Goal: Information Seeking & Learning: Learn about a topic

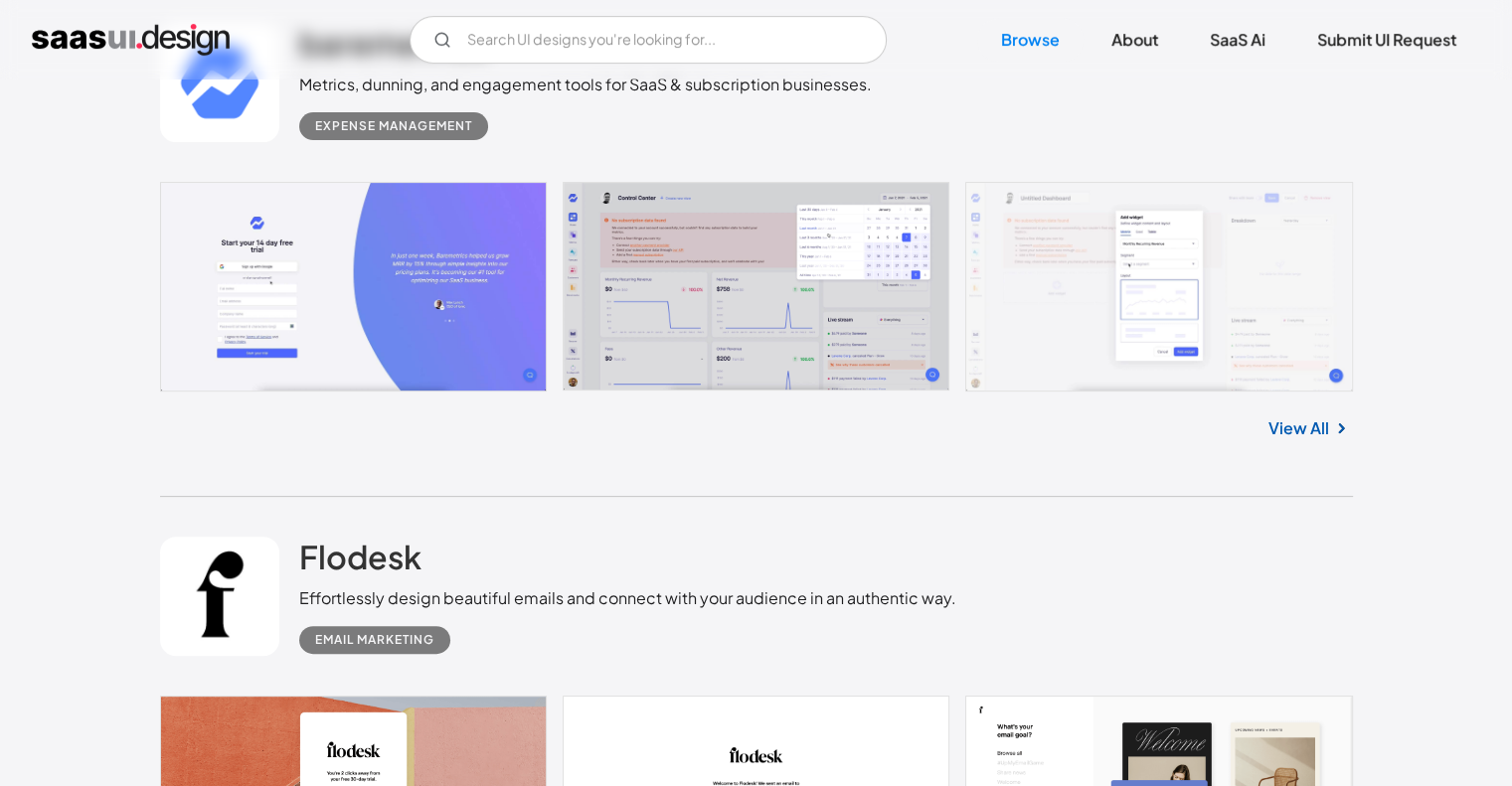
scroll to position [628, 0]
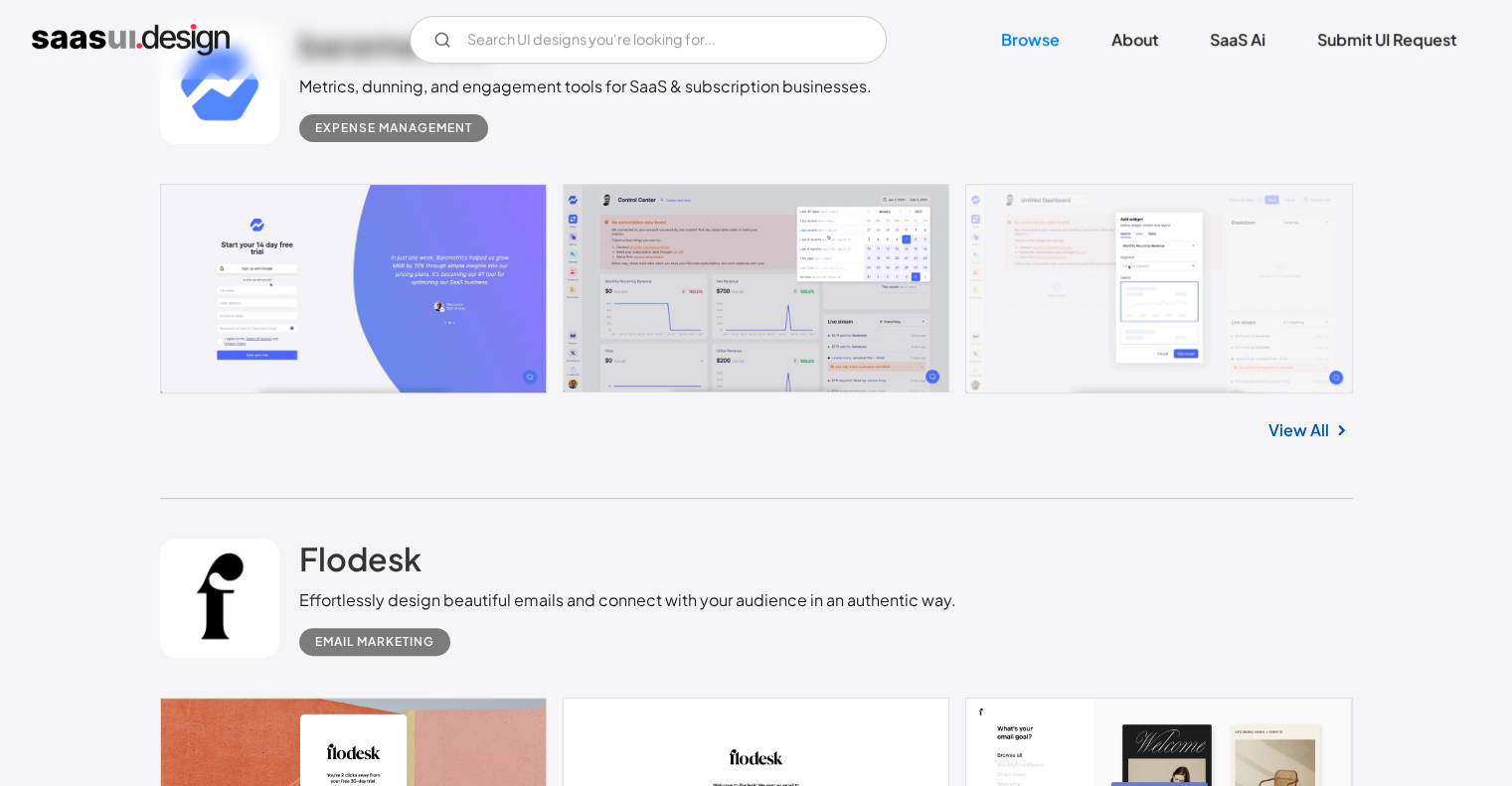
click at [370, 316] on link at bounding box center [756, 289] width 1193 height 209
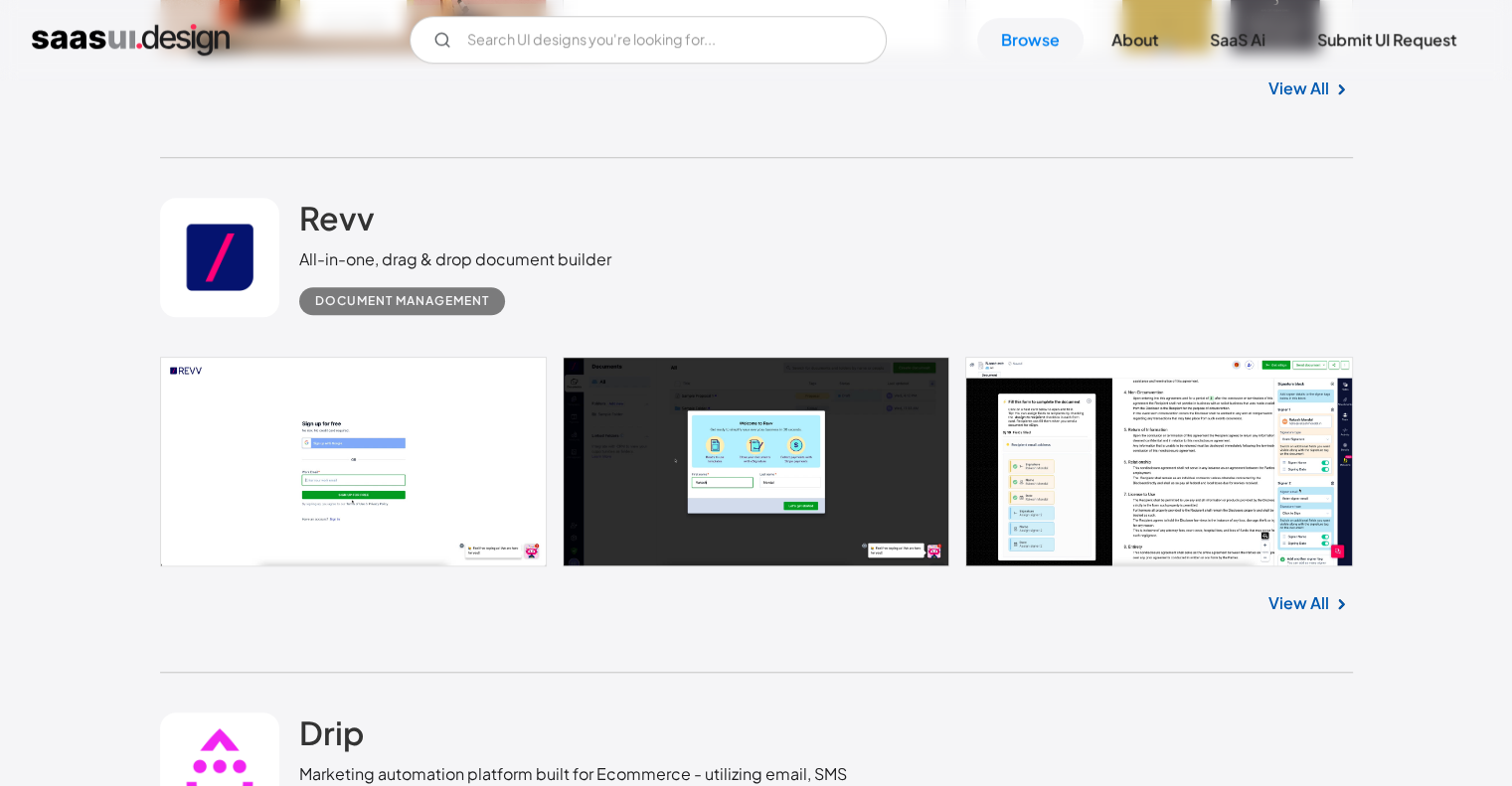
scroll to position [1517, 0]
click at [458, 468] on link at bounding box center [756, 460] width 1193 height 209
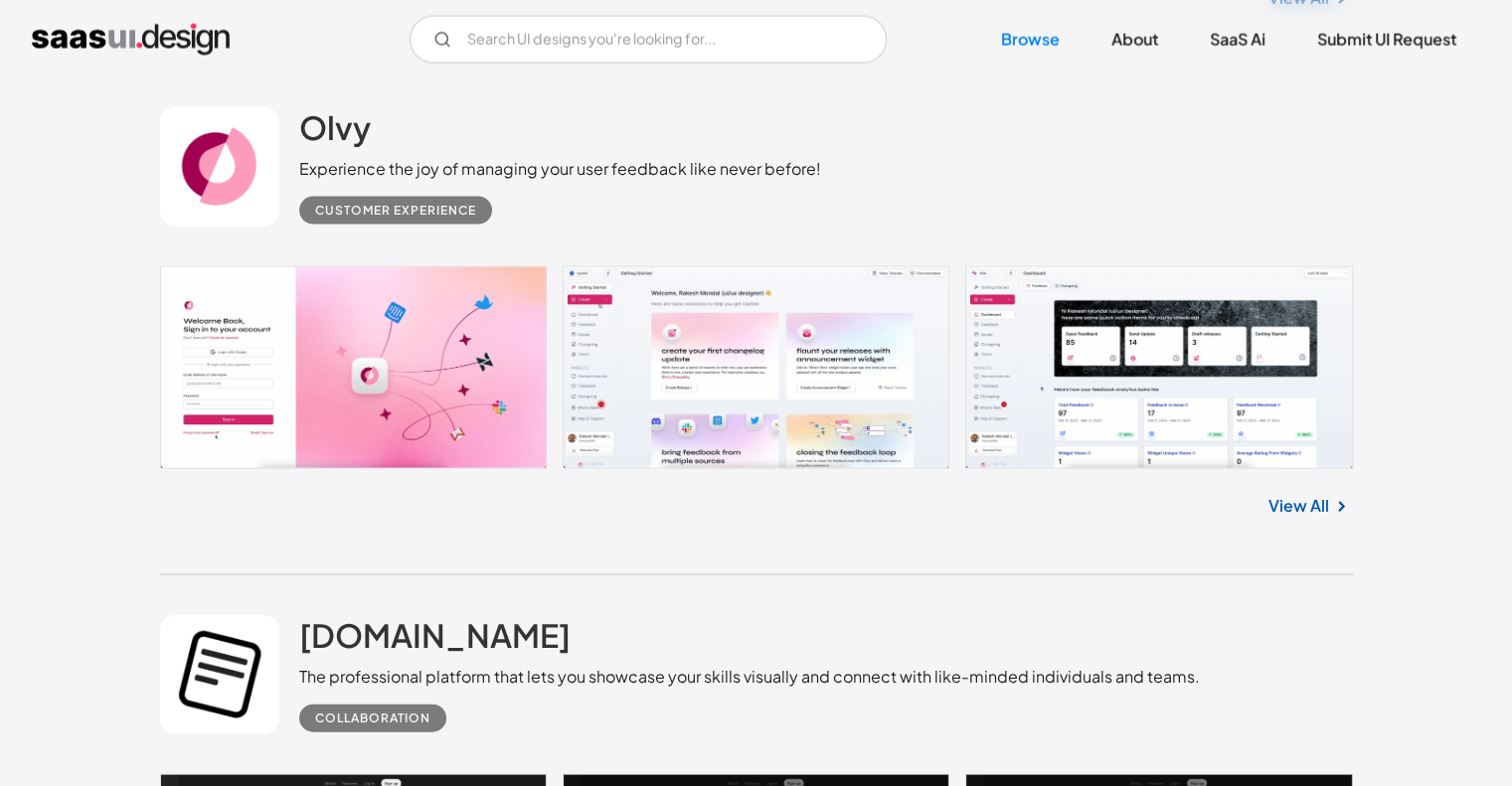
scroll to position [4200, 0]
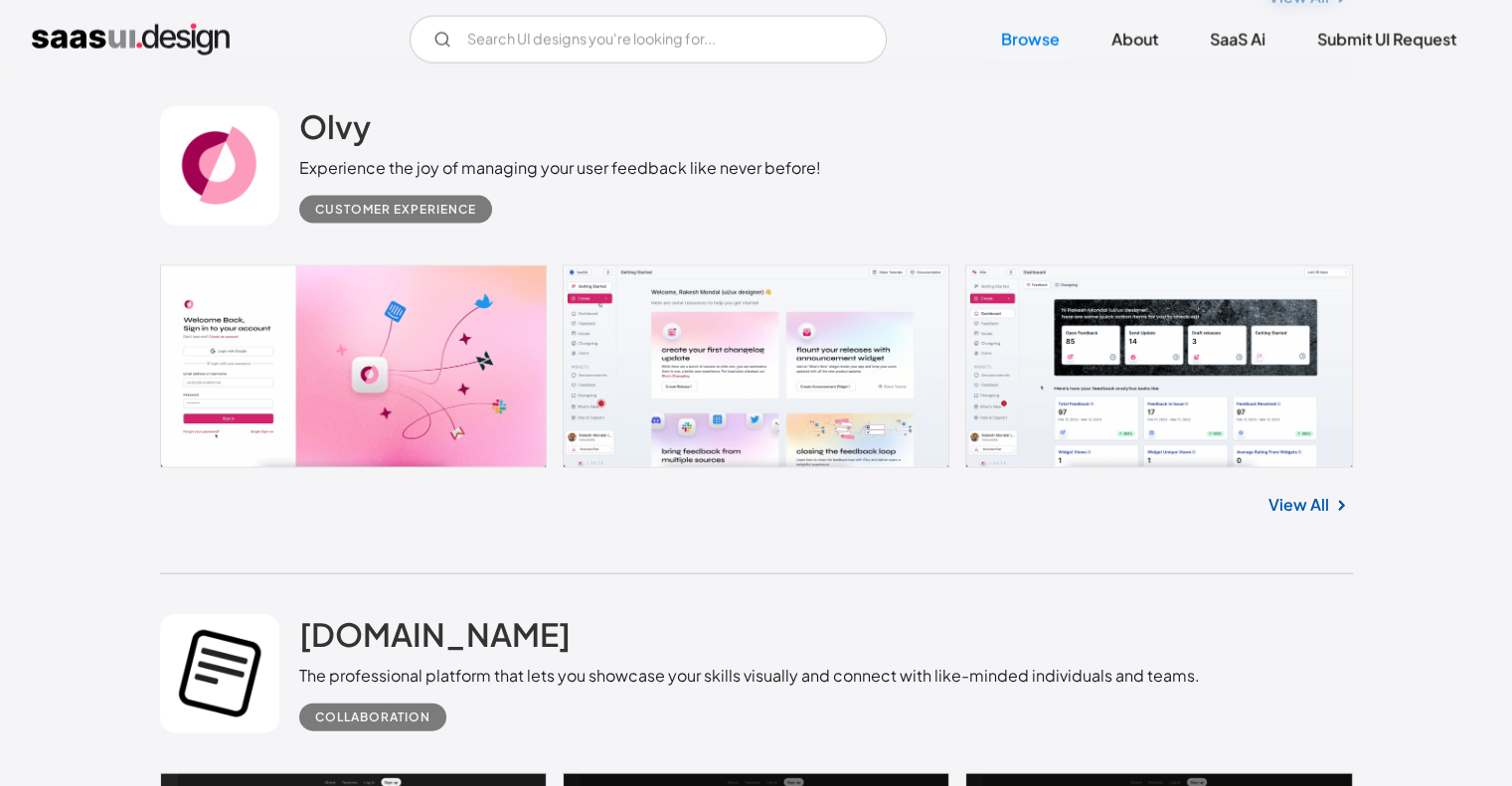
click at [187, 360] on link at bounding box center [756, 366] width 1193 height 202
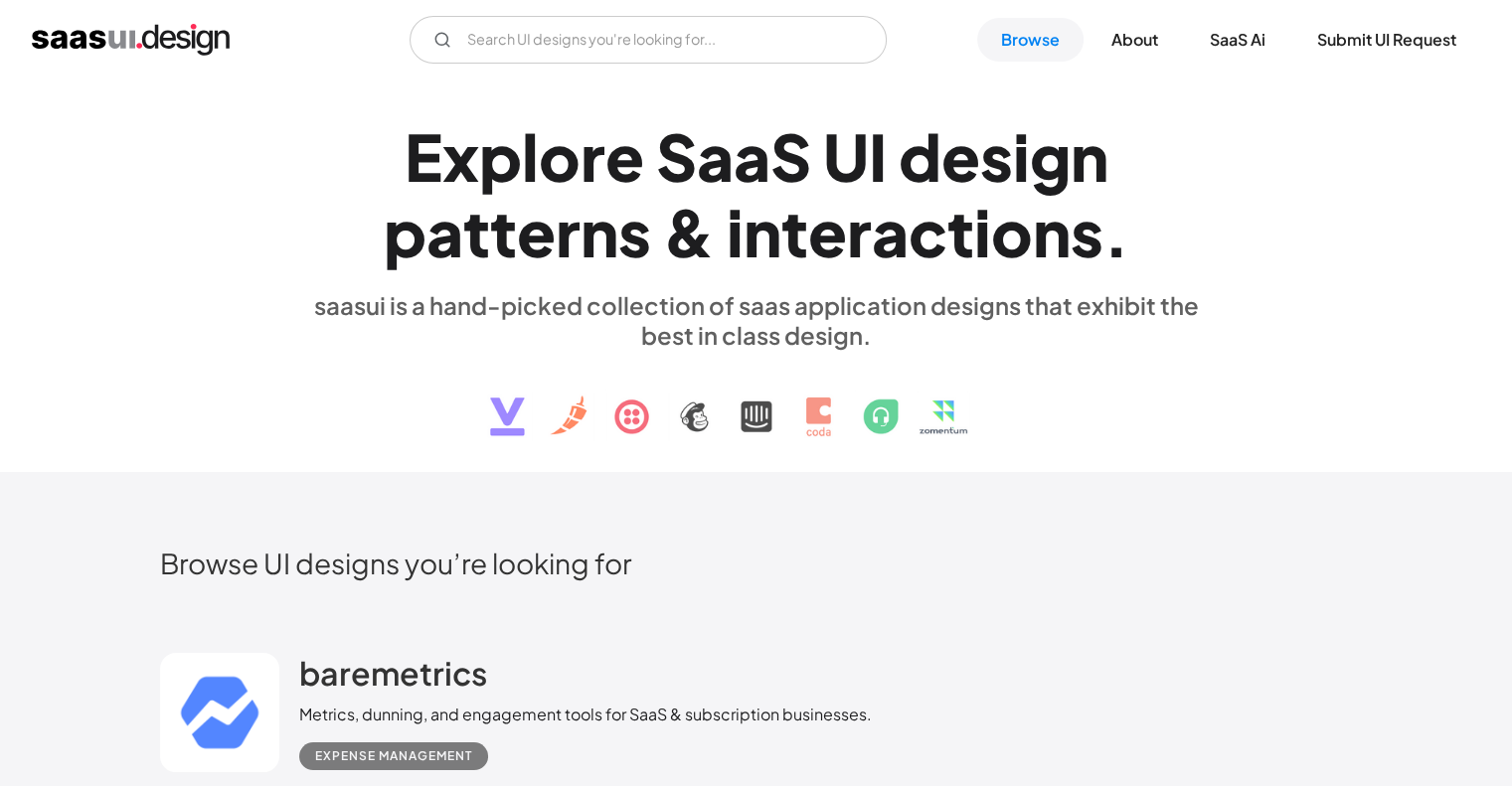
scroll to position [528, 0]
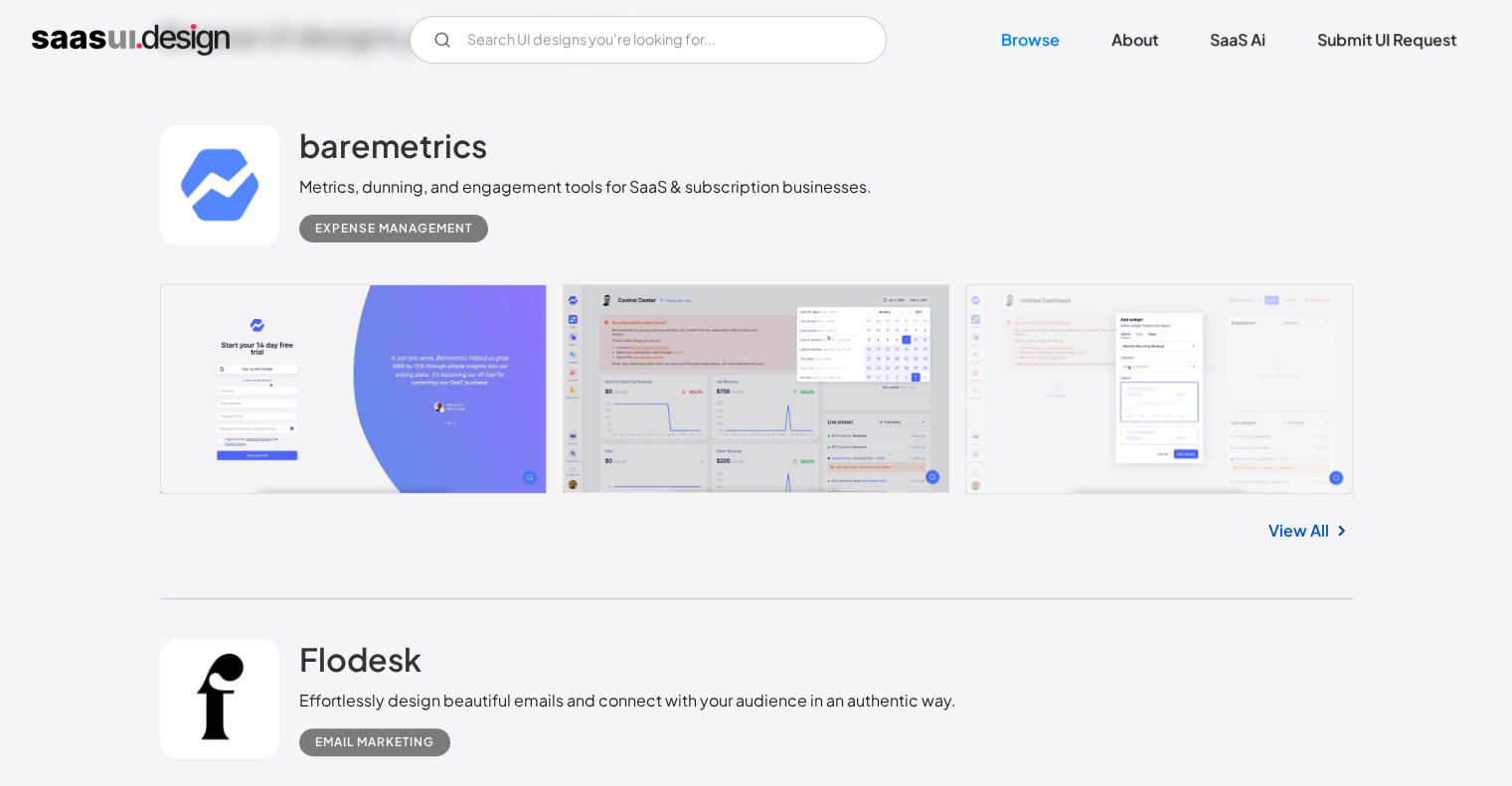
click at [1308, 532] on link "View All" at bounding box center [1299, 531] width 61 height 24
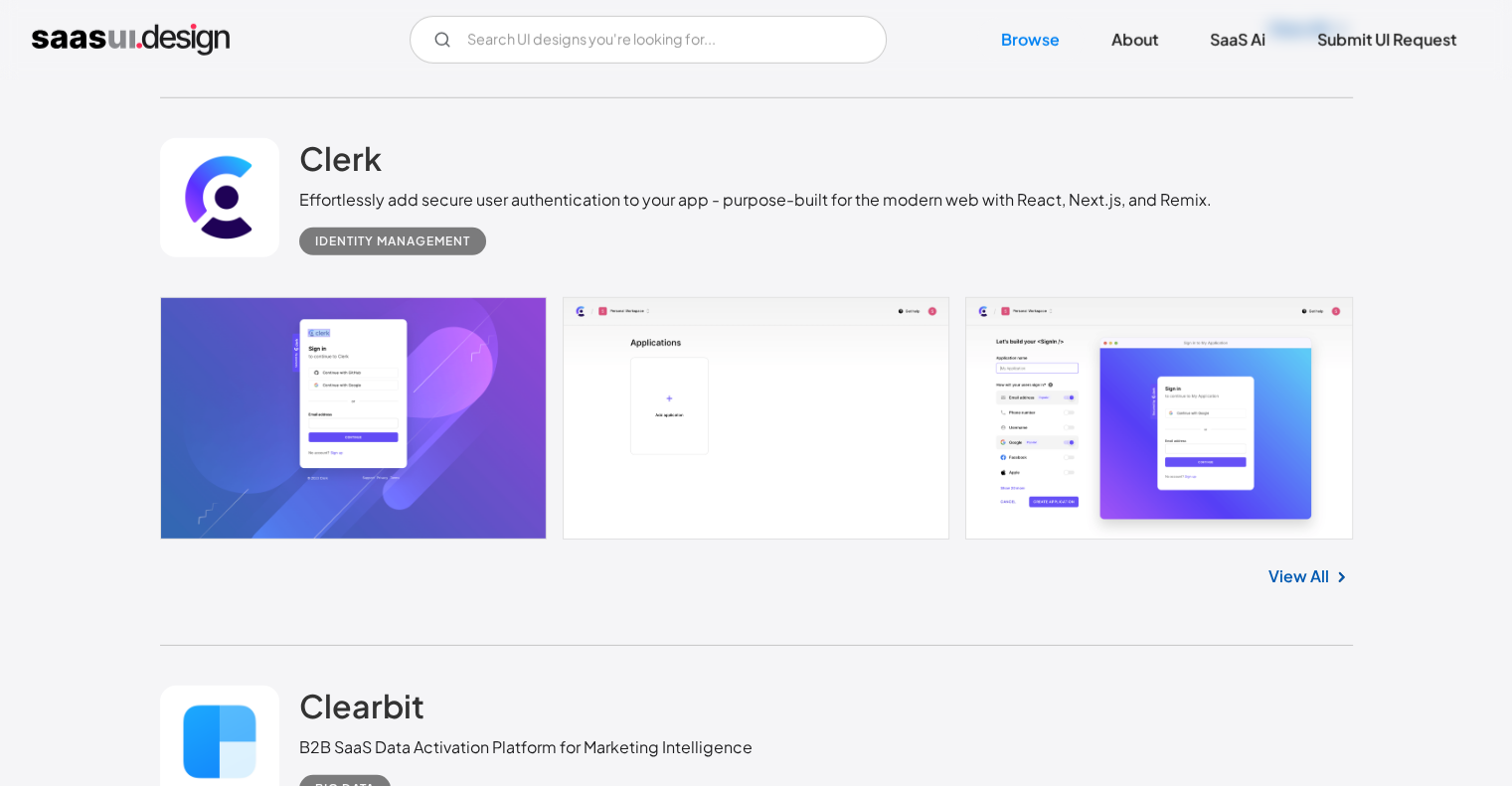
scroll to position [5751, 0]
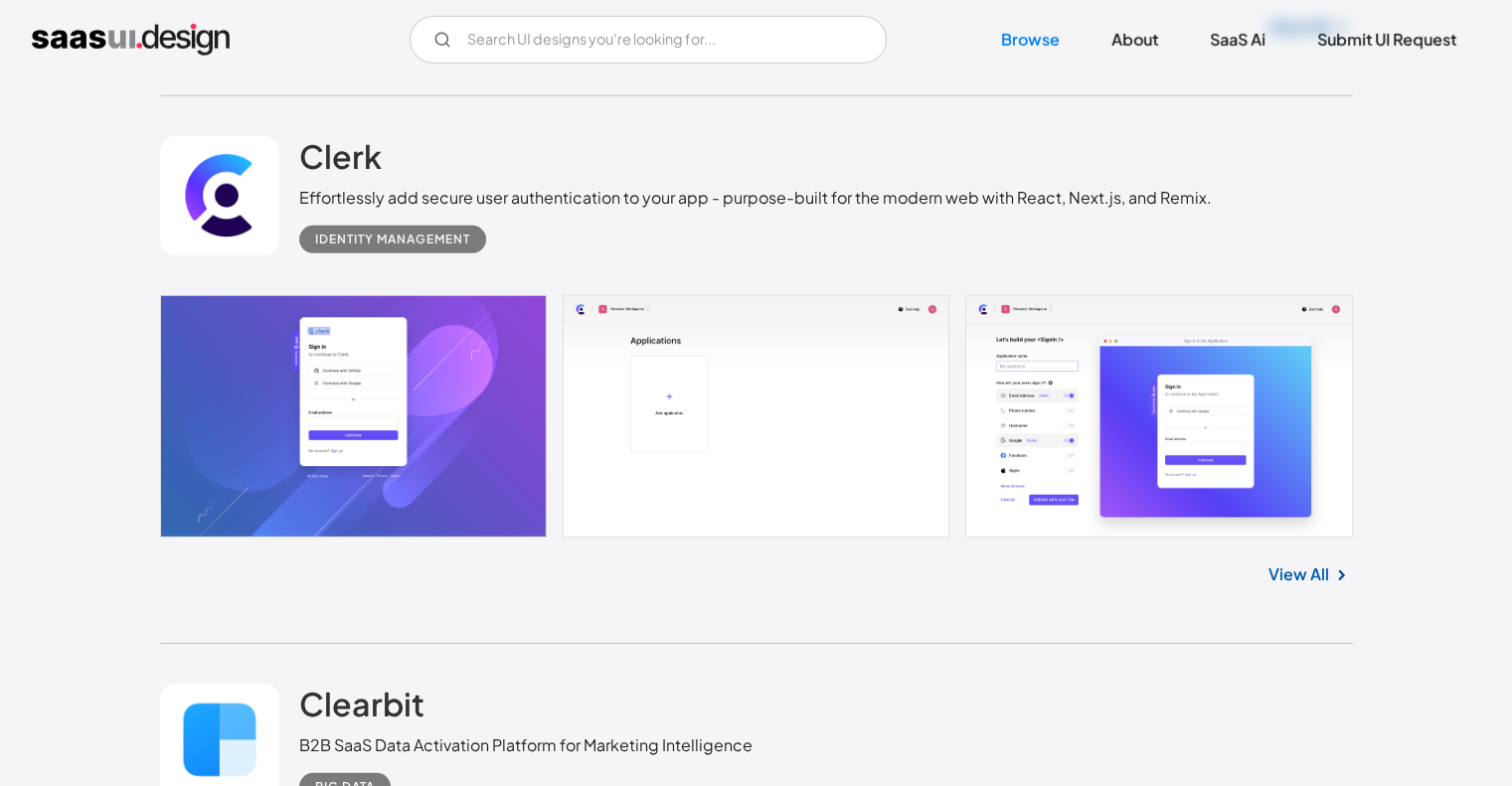
click at [291, 494] on link at bounding box center [756, 415] width 1193 height 242
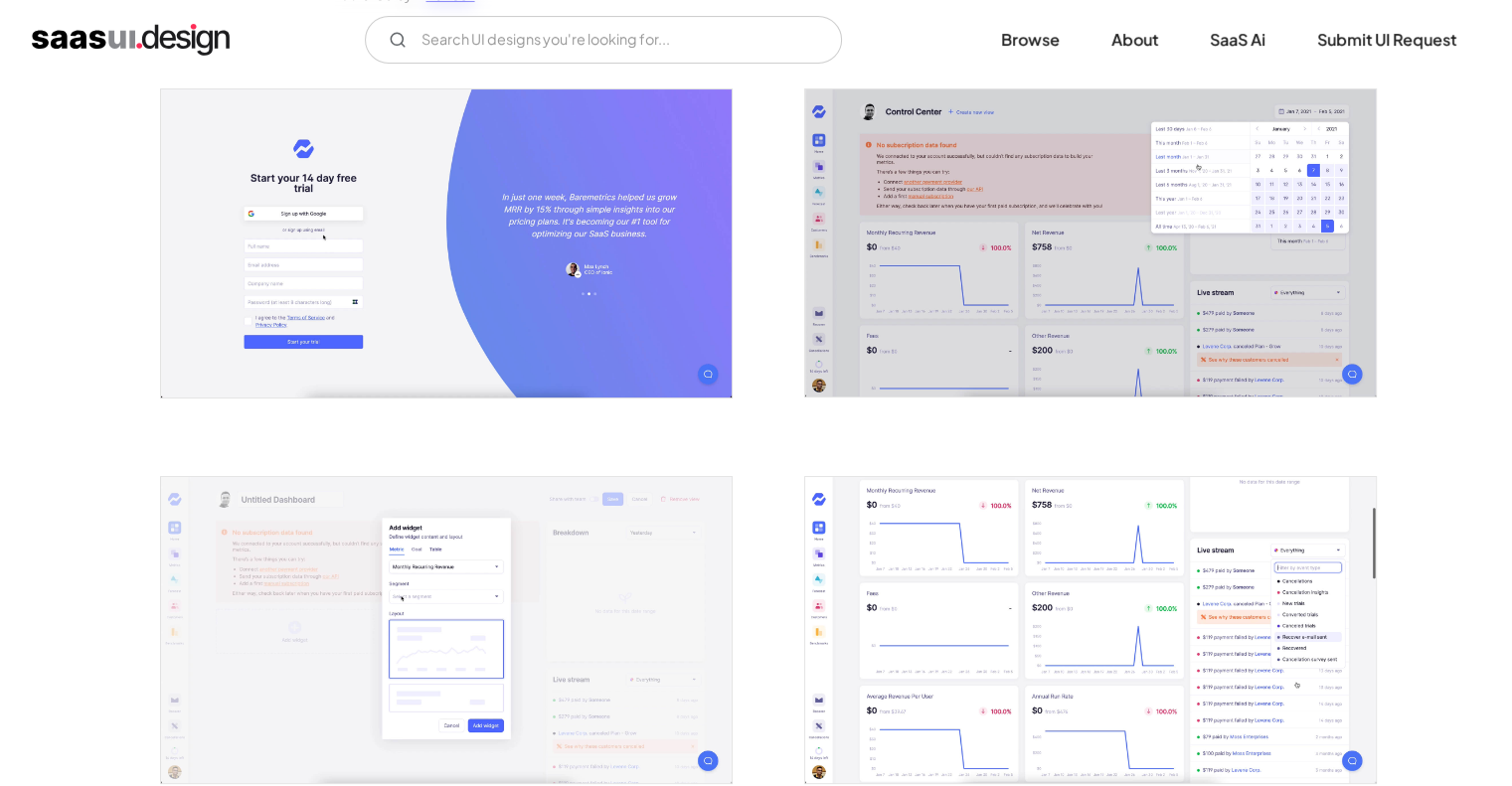
scroll to position [374, 0]
click at [518, 344] on img "open lightbox" at bounding box center [447, 245] width 571 height 307
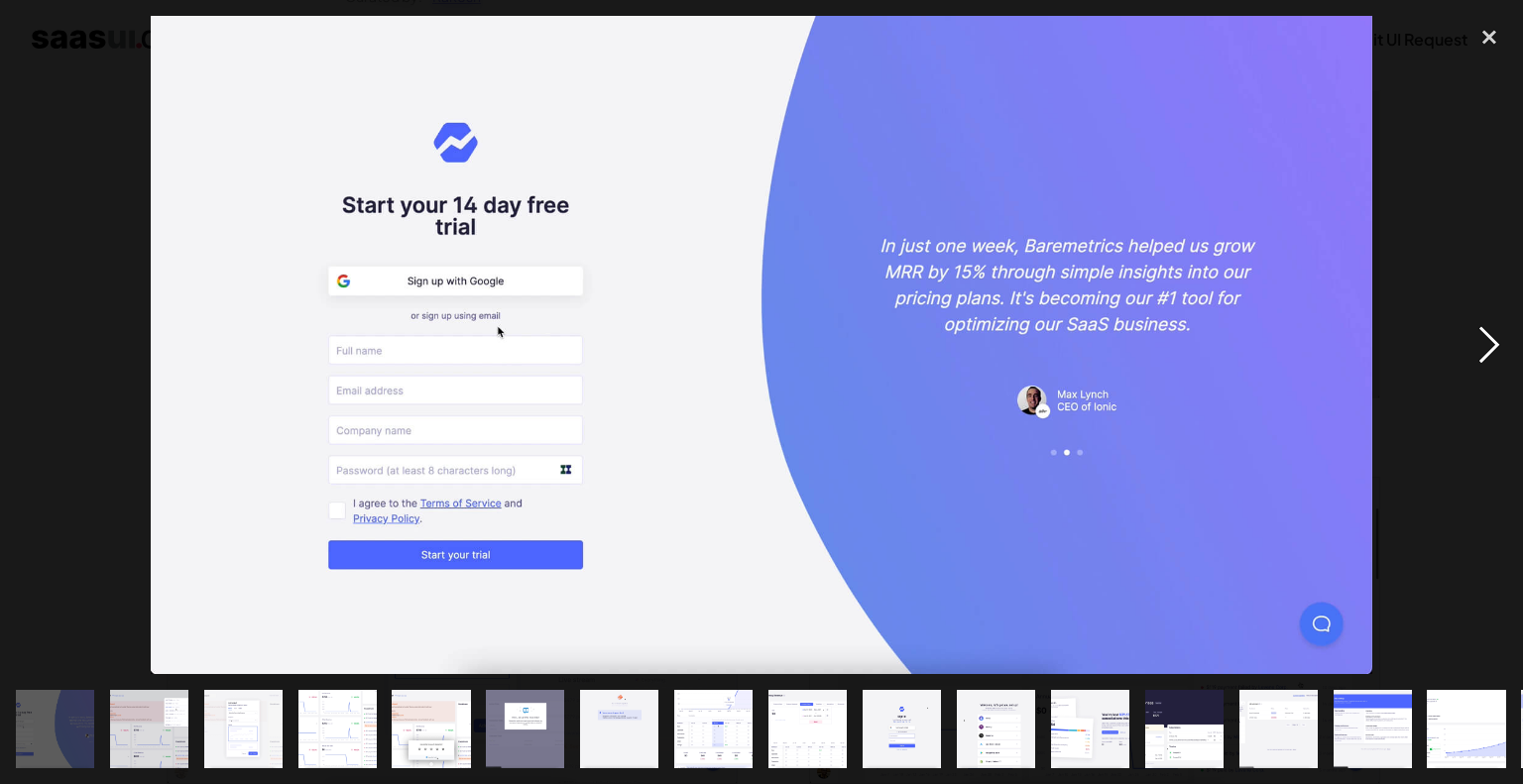
click at [1487, 338] on div "next image" at bounding box center [1489, 345] width 68 height 658
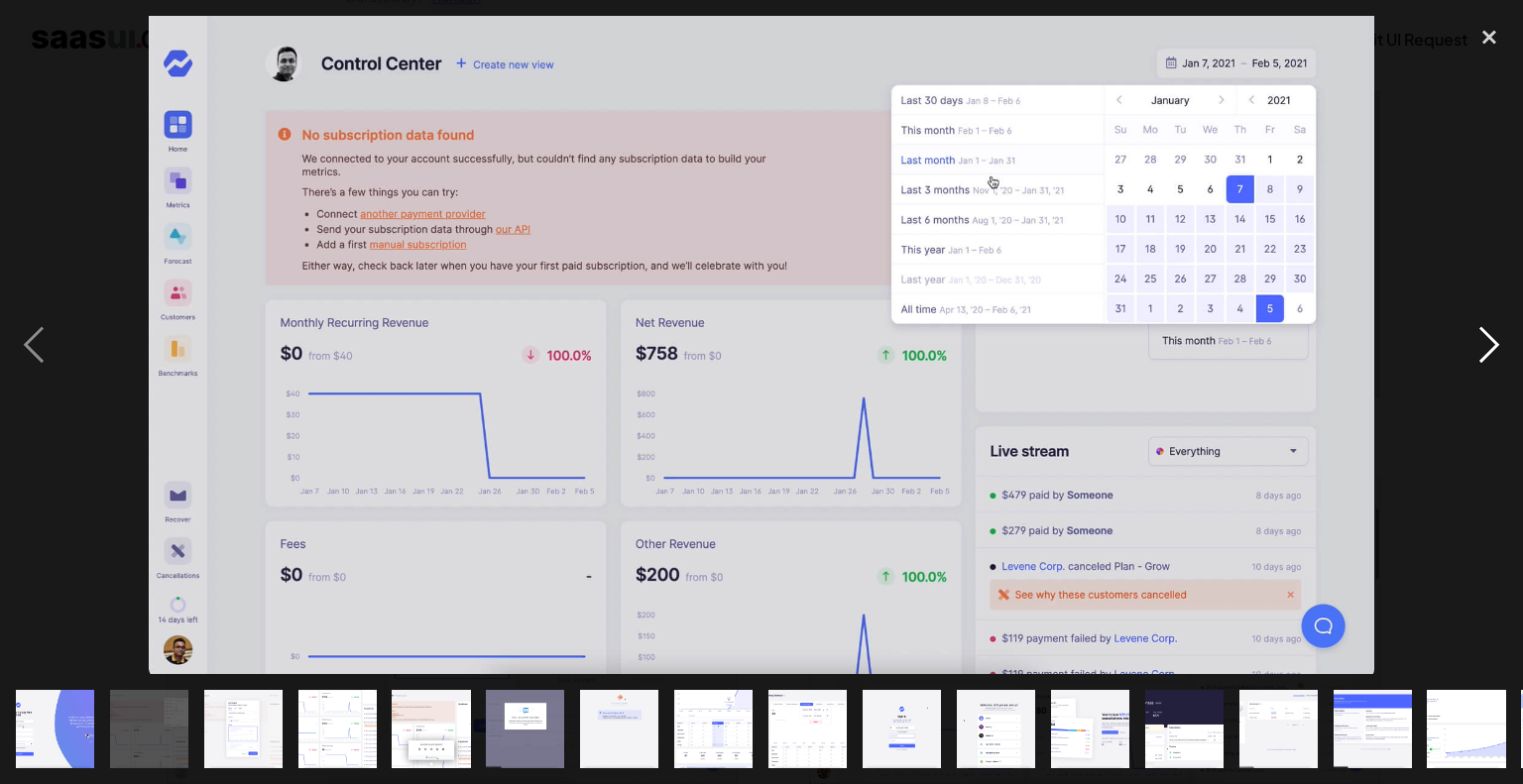
click at [1487, 338] on div "next image" at bounding box center [1489, 345] width 68 height 658
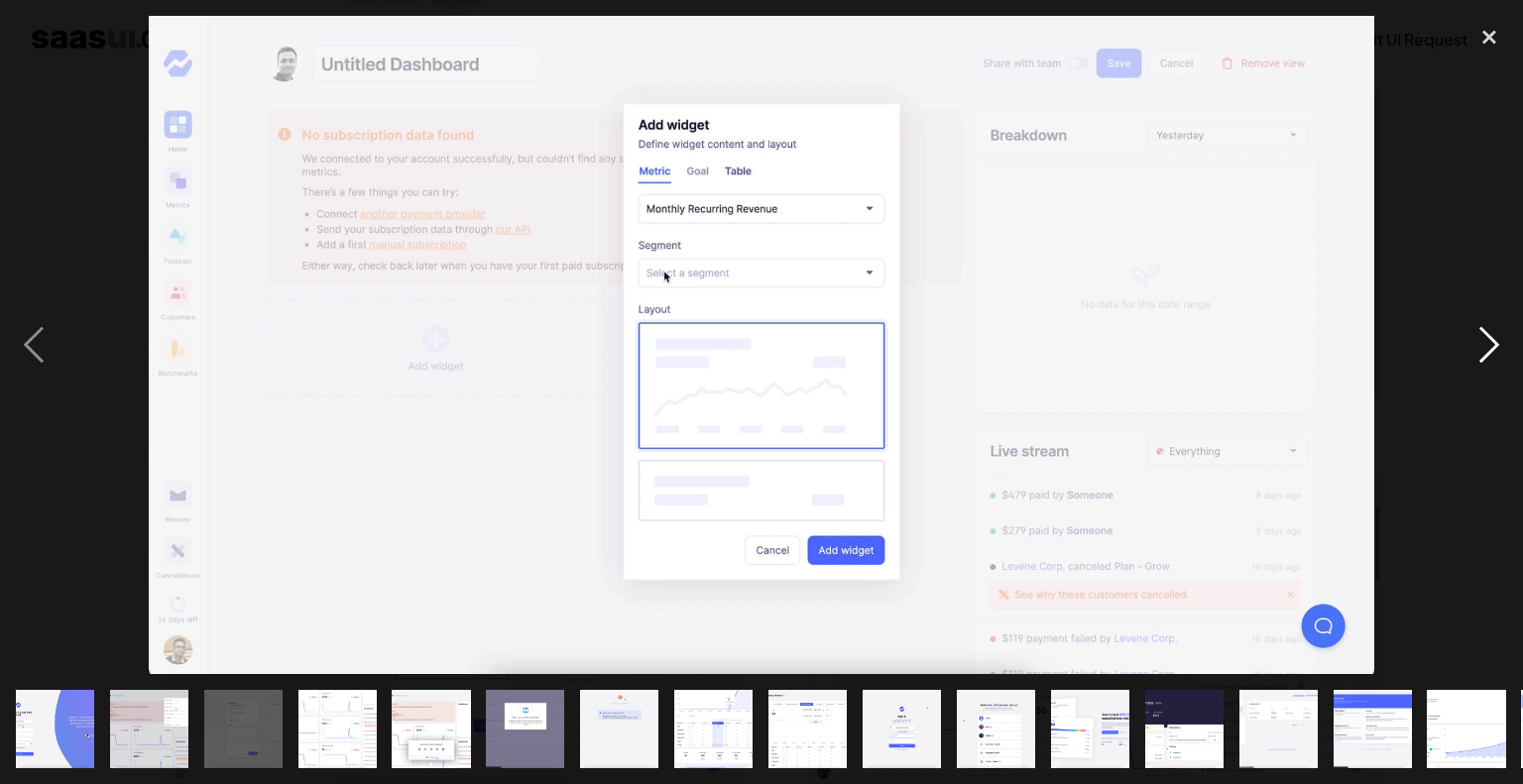
click at [1465, 345] on div "next image" at bounding box center [1489, 345] width 68 height 658
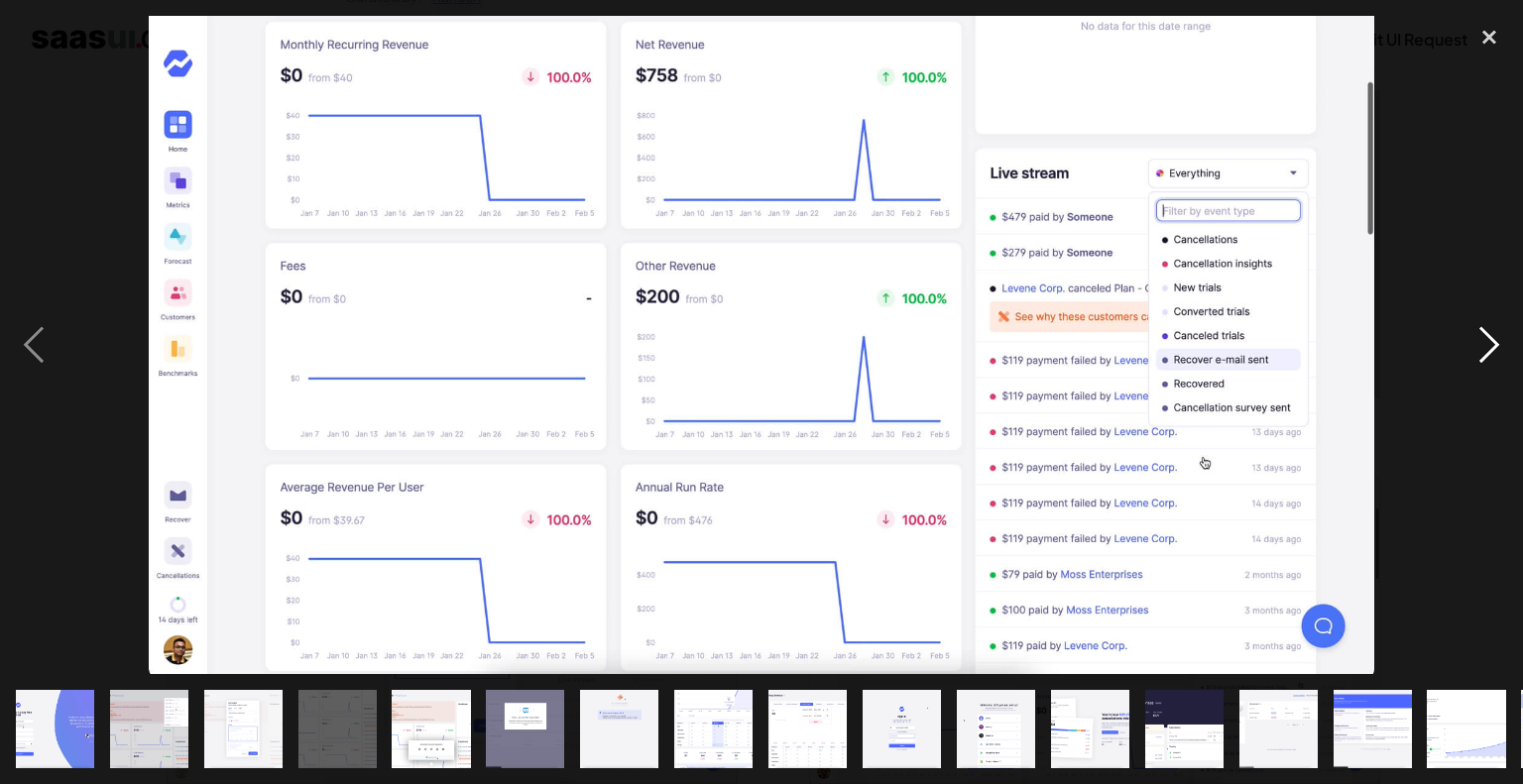
click at [1465, 345] on div "next image" at bounding box center [1489, 345] width 68 height 658
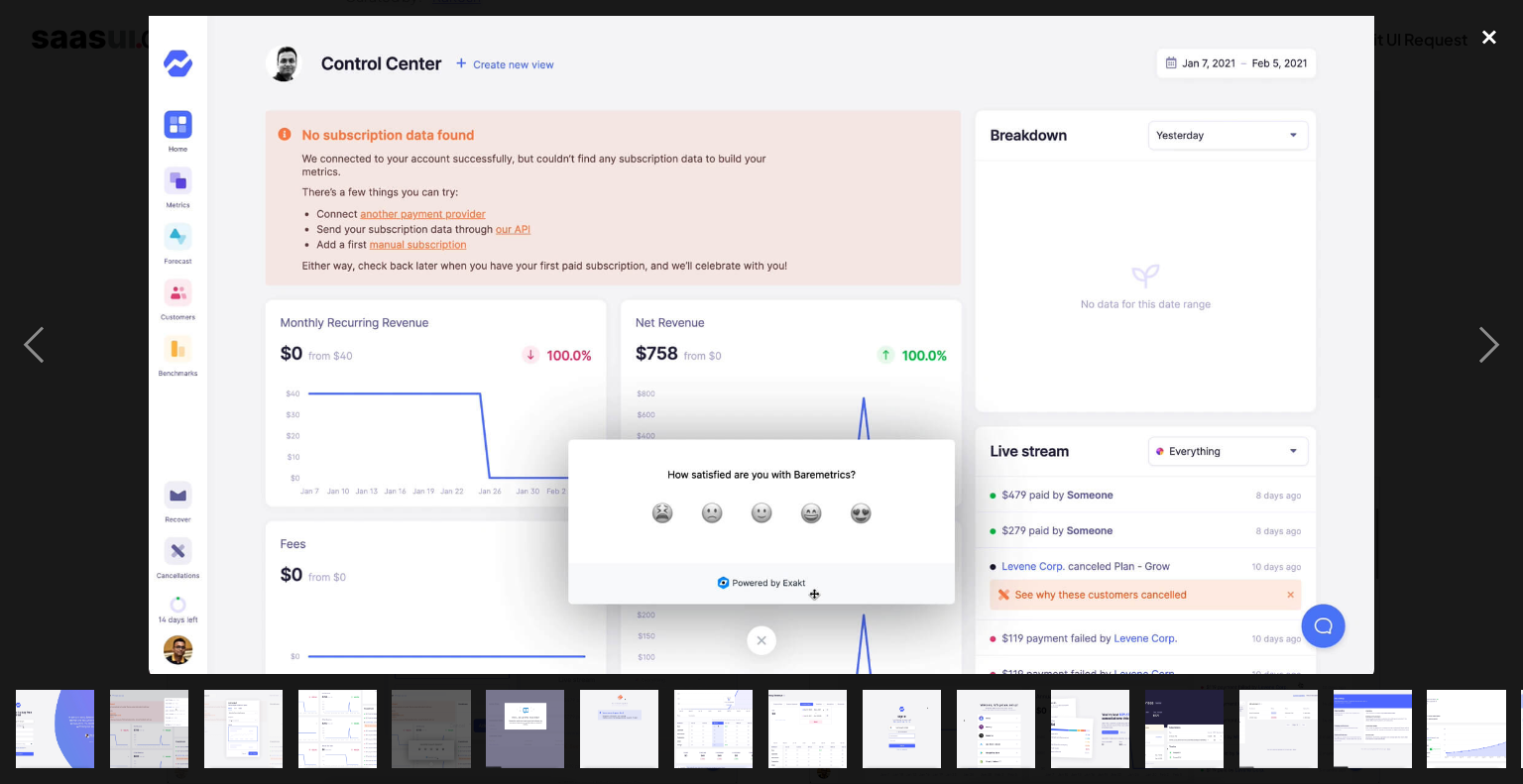
click at [1490, 38] on div "close lightbox" at bounding box center [1489, 38] width 68 height 44
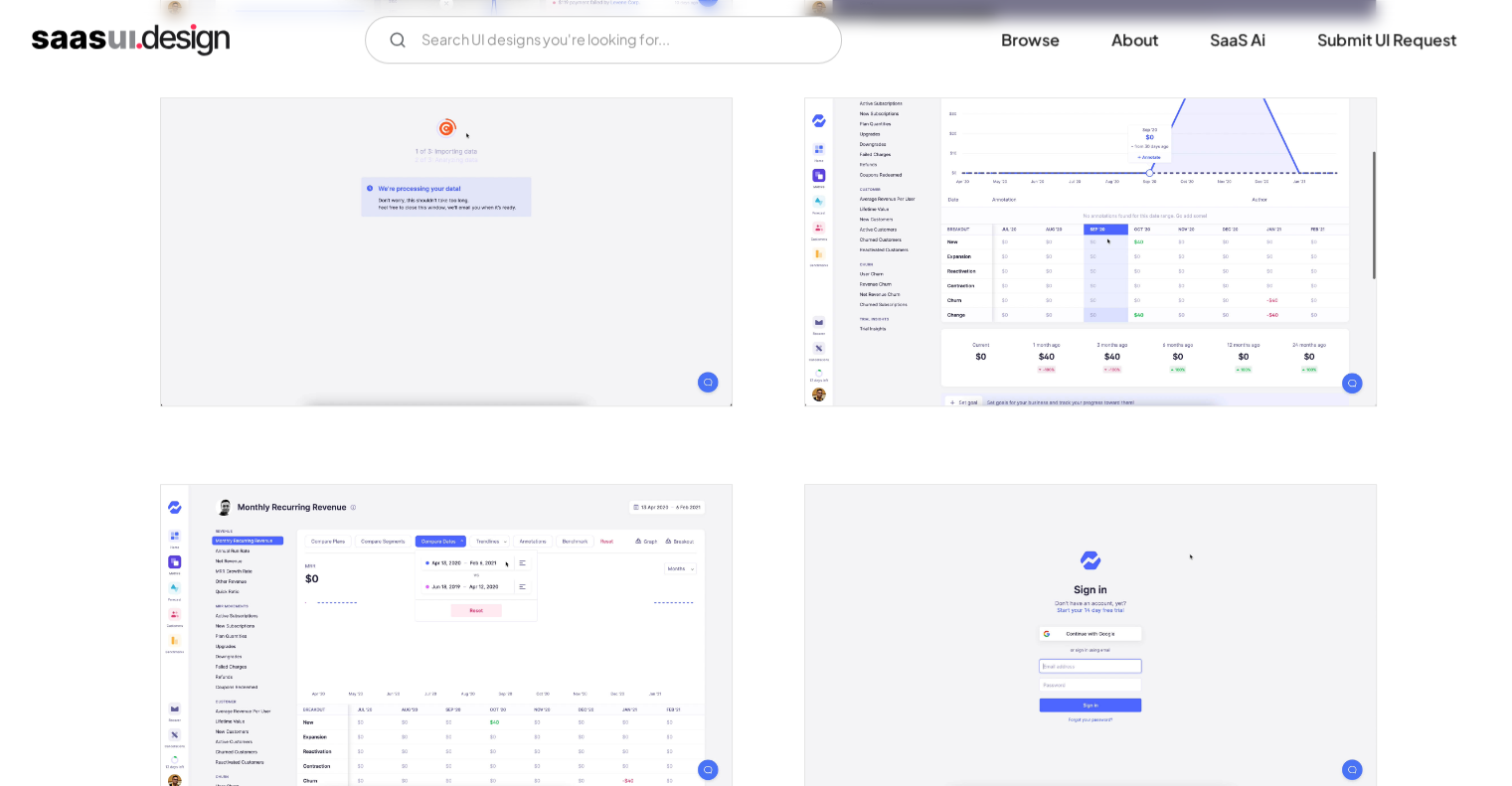
scroll to position [1526, 0]
click at [626, 281] on img "open lightbox" at bounding box center [447, 252] width 571 height 307
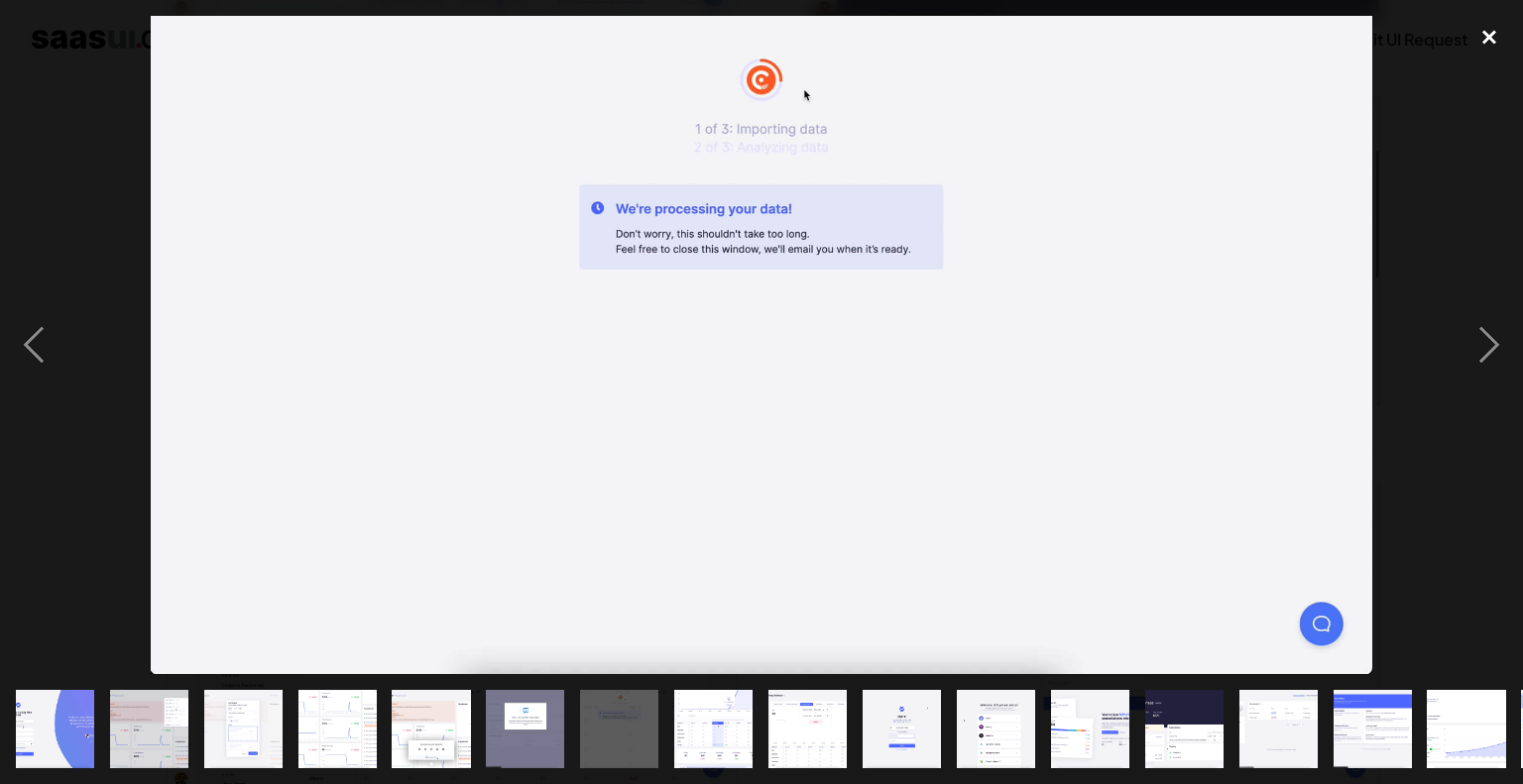
click at [1487, 42] on div "close lightbox" at bounding box center [1489, 38] width 68 height 44
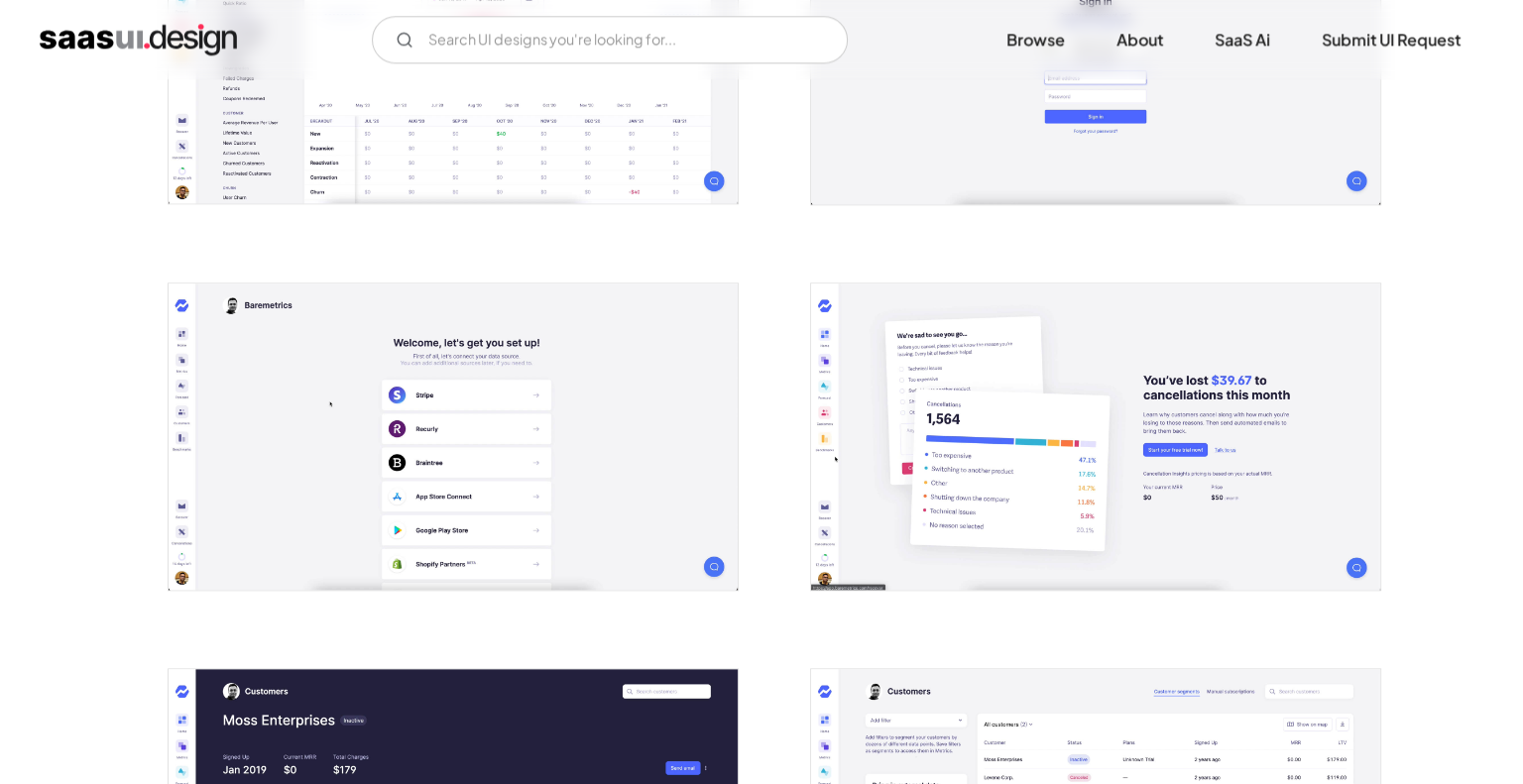
scroll to position [2116, 0]
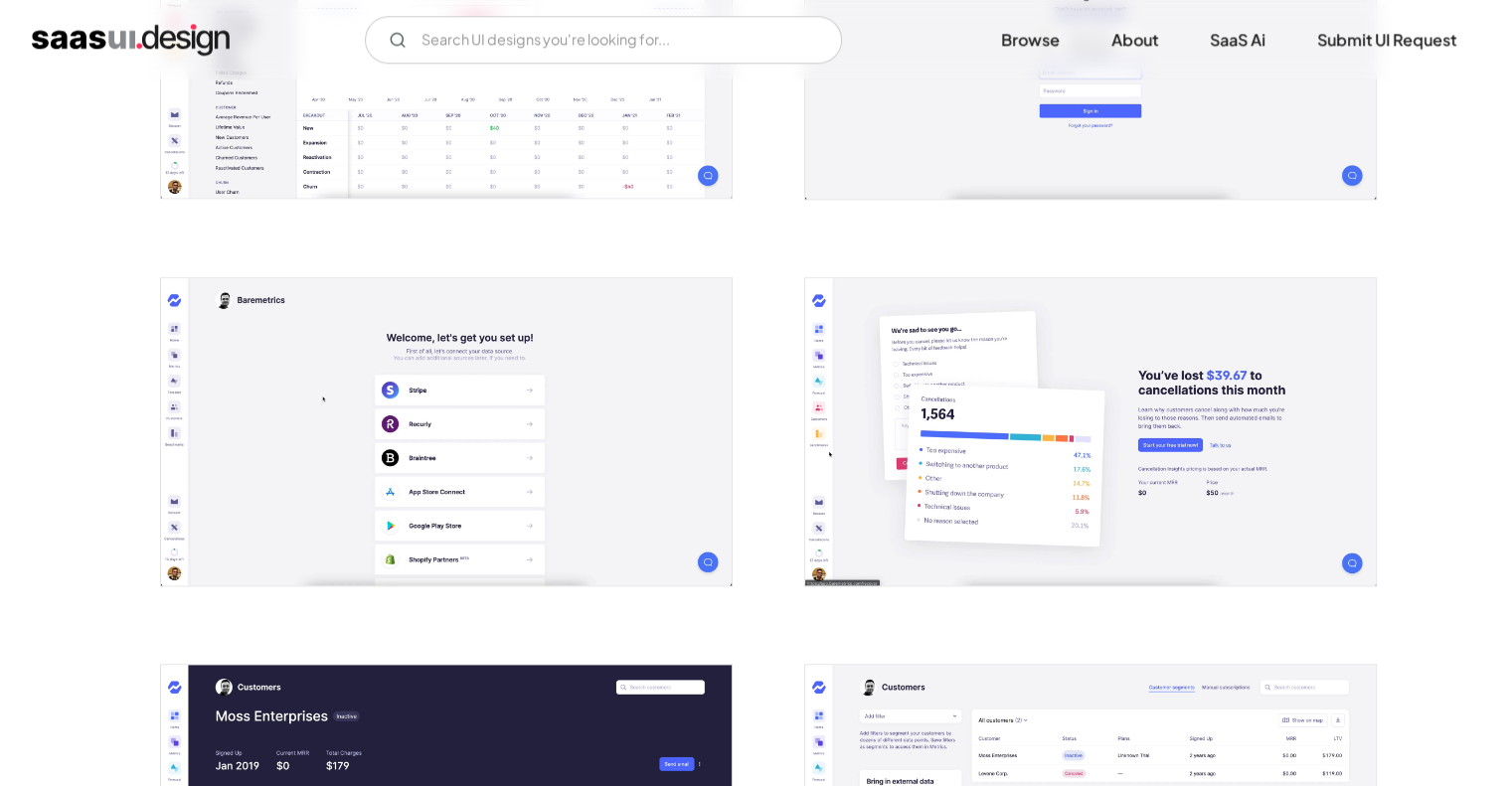
click at [604, 422] on img "open lightbox" at bounding box center [447, 431] width 571 height 307
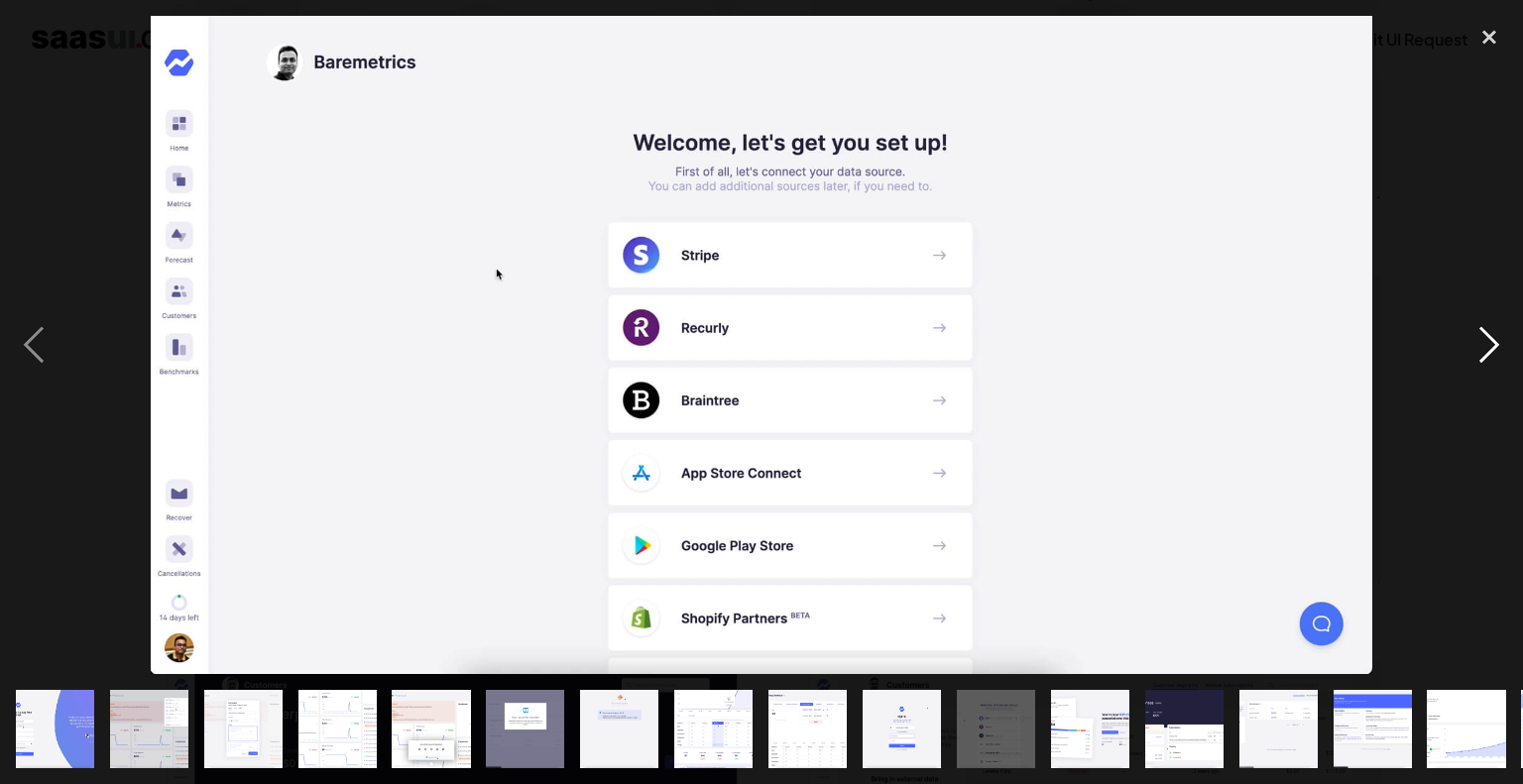
click at [1502, 365] on div "next image" at bounding box center [1489, 345] width 68 height 658
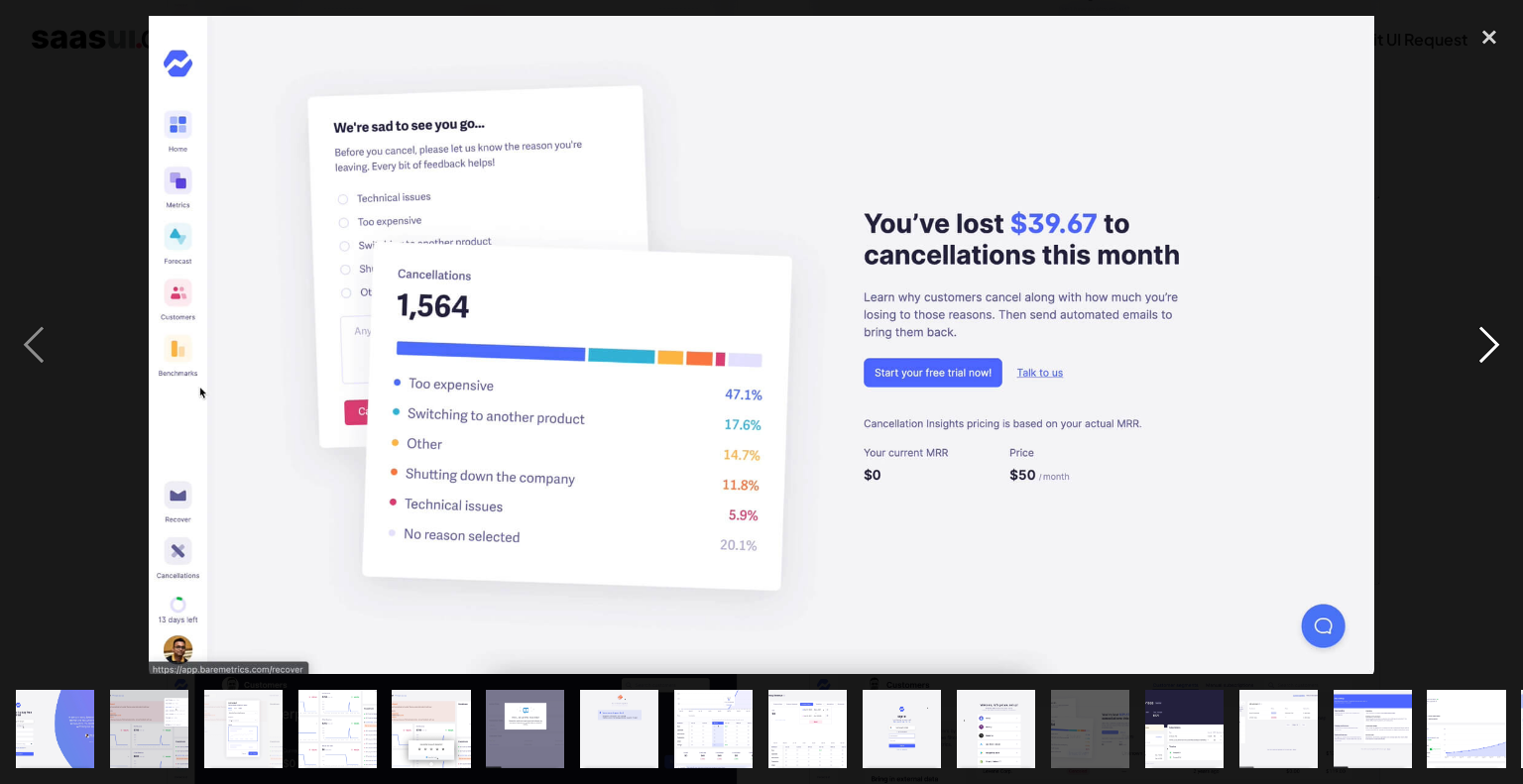
click at [1502, 365] on div "next image" at bounding box center [1489, 345] width 68 height 658
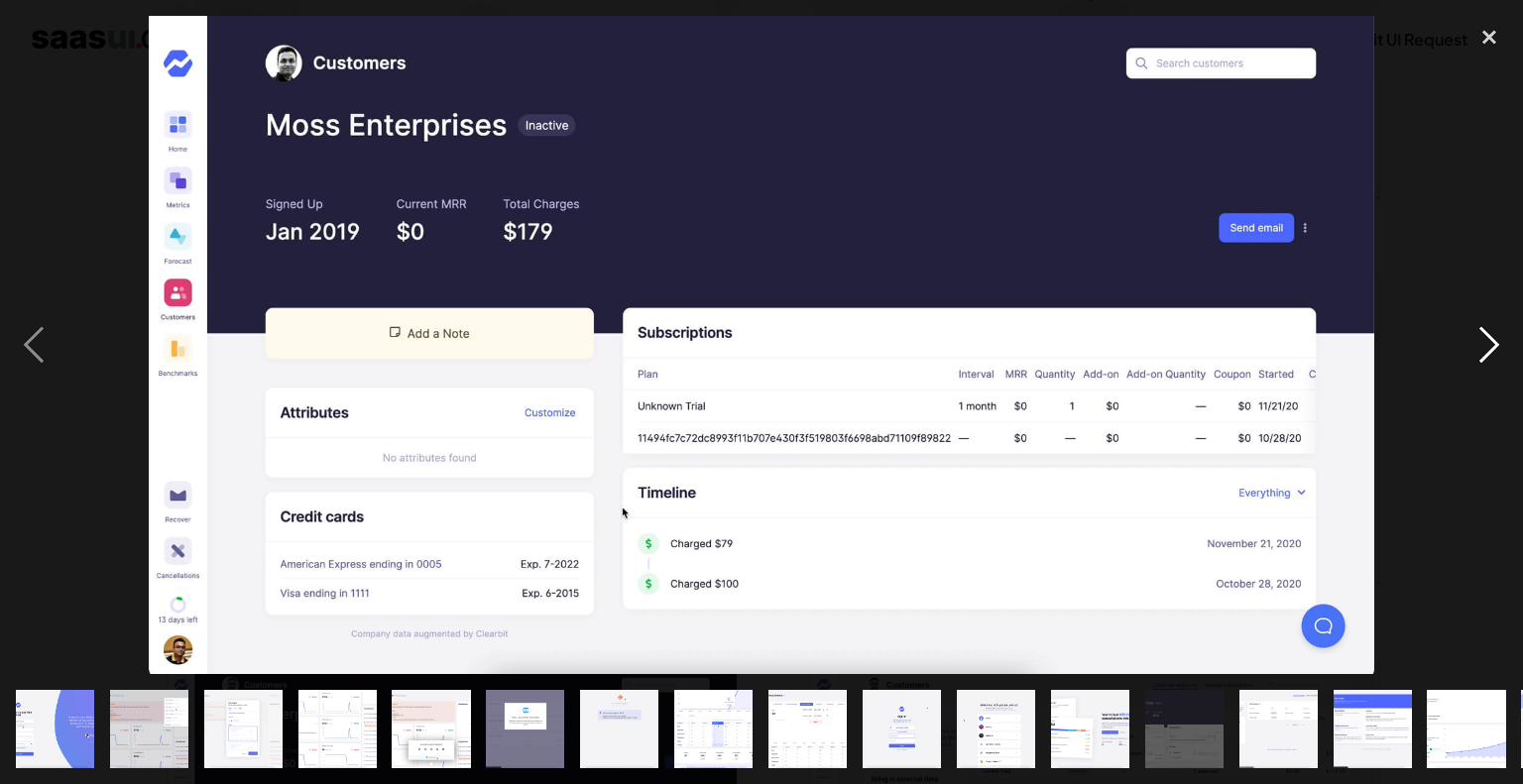
click at [1502, 365] on div "next image" at bounding box center [1489, 345] width 68 height 658
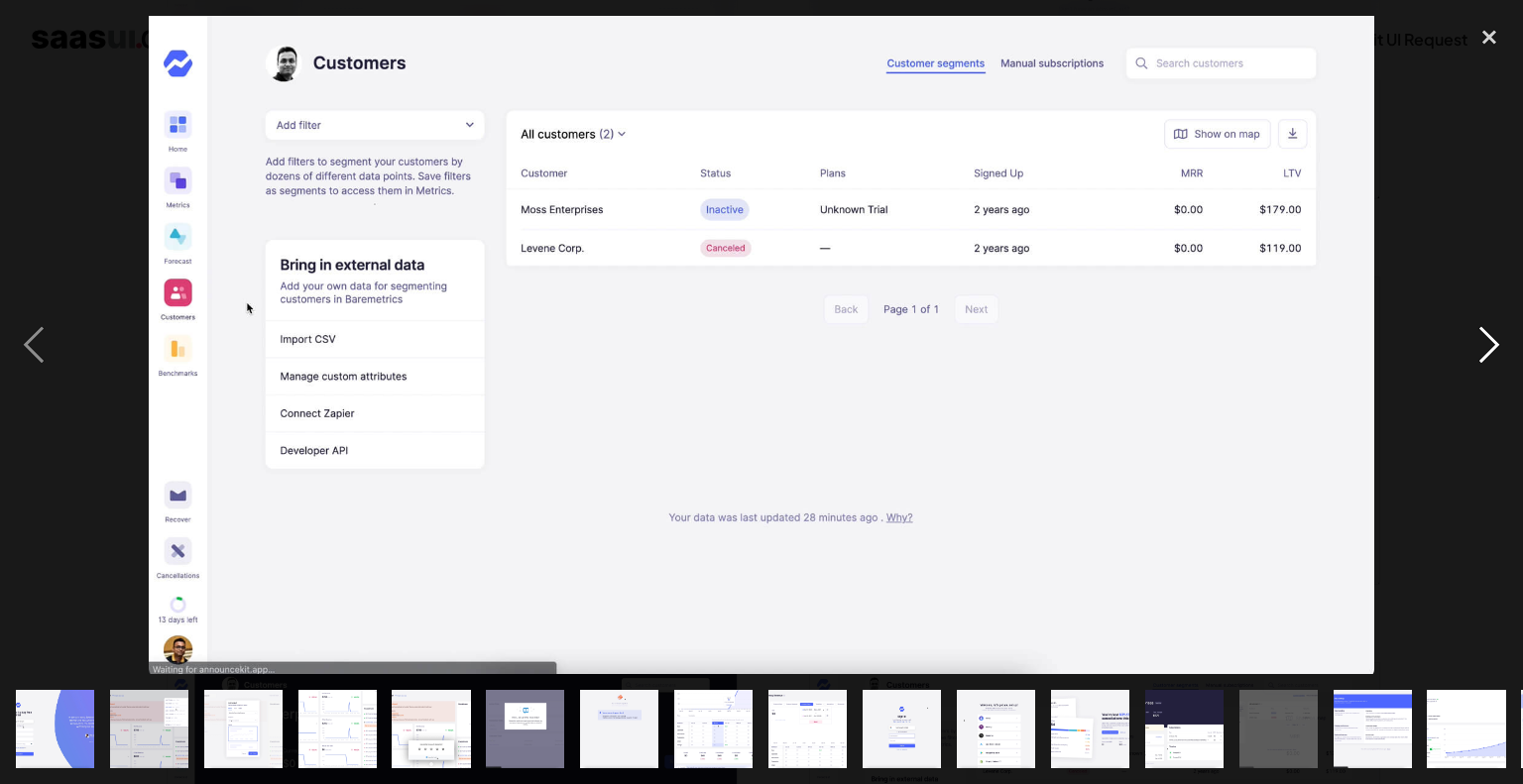
click at [1502, 365] on div "next image" at bounding box center [1489, 345] width 68 height 658
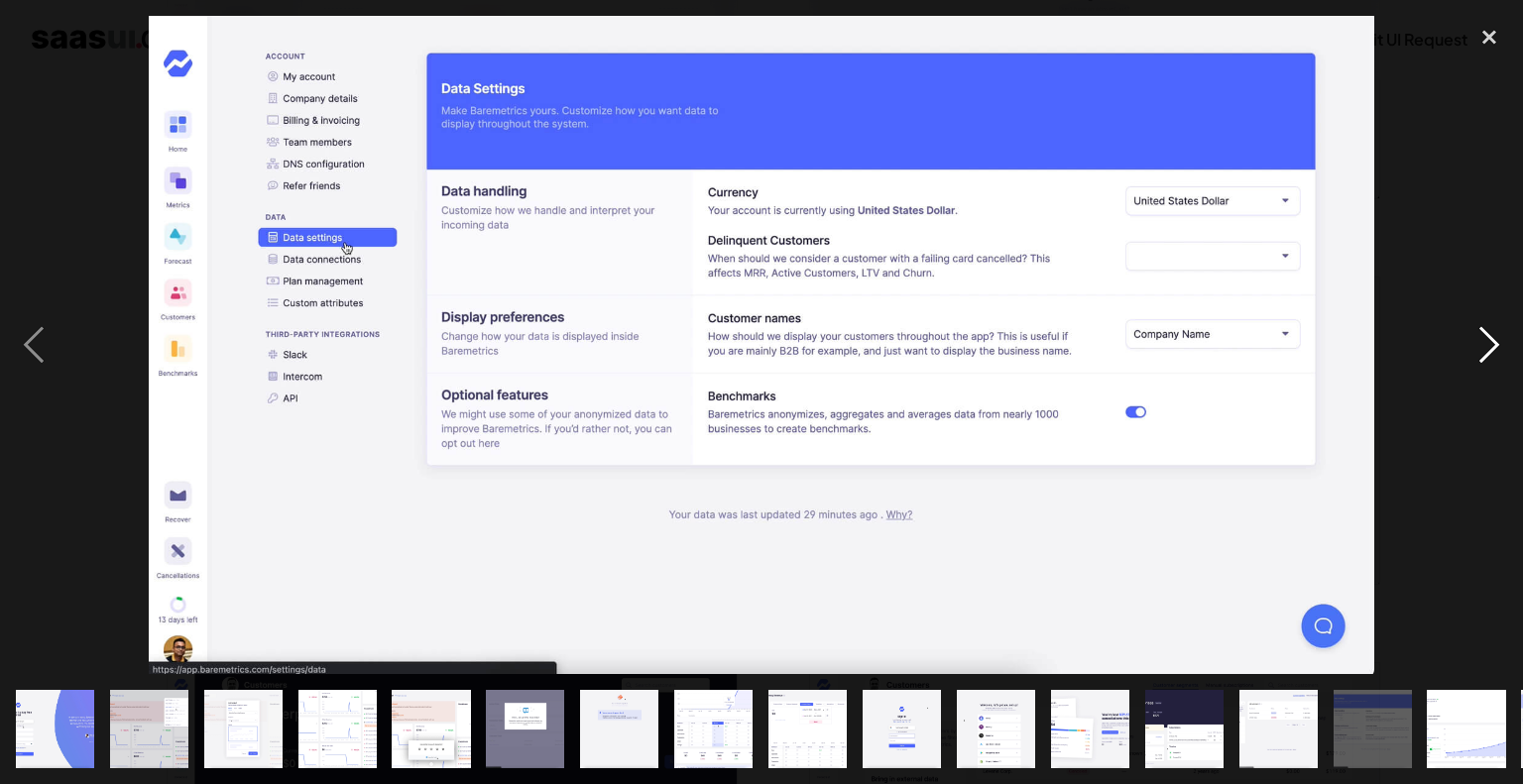
click at [1502, 365] on div "next image" at bounding box center [1489, 345] width 68 height 658
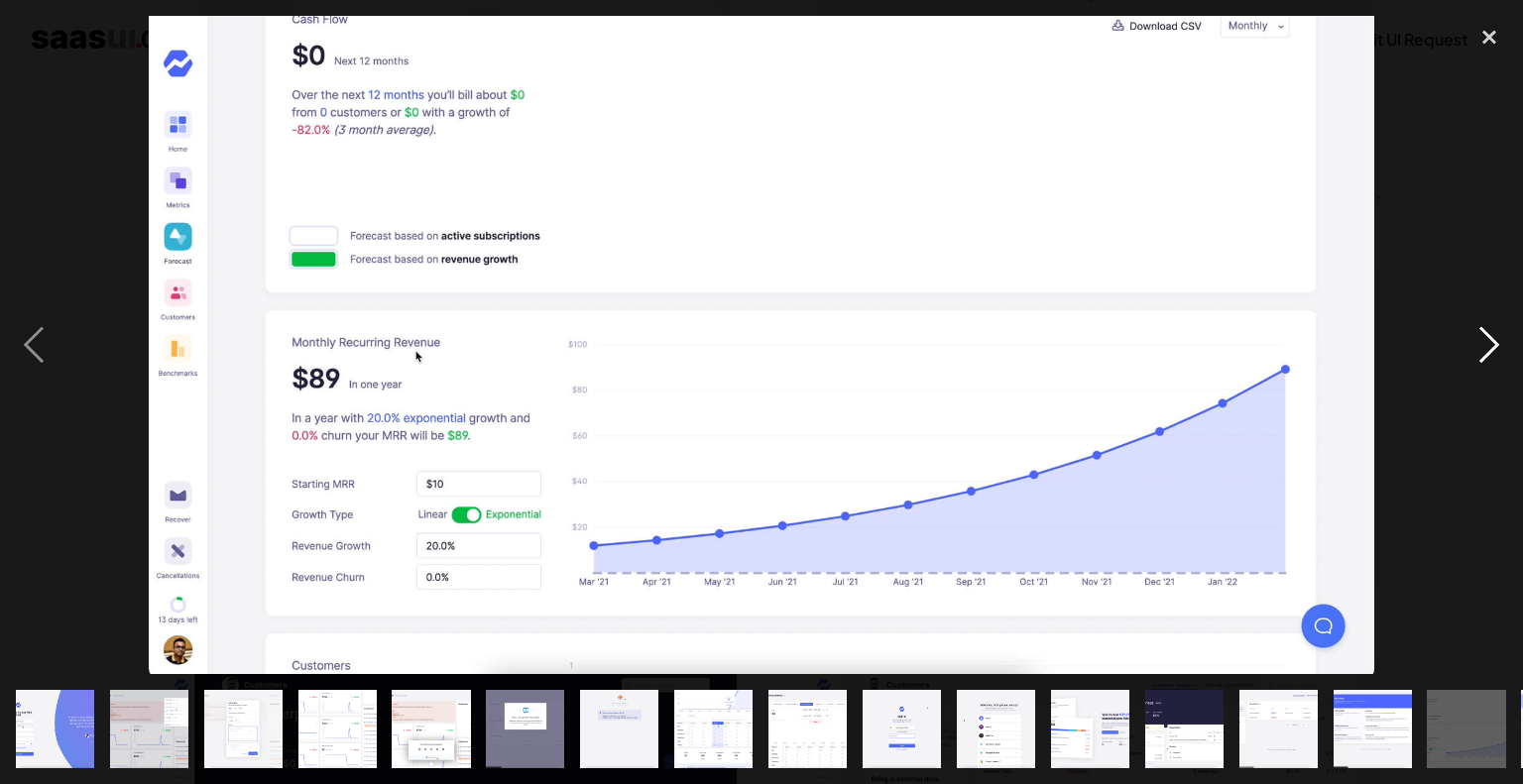
click at [1494, 352] on div "next image" at bounding box center [1489, 345] width 68 height 658
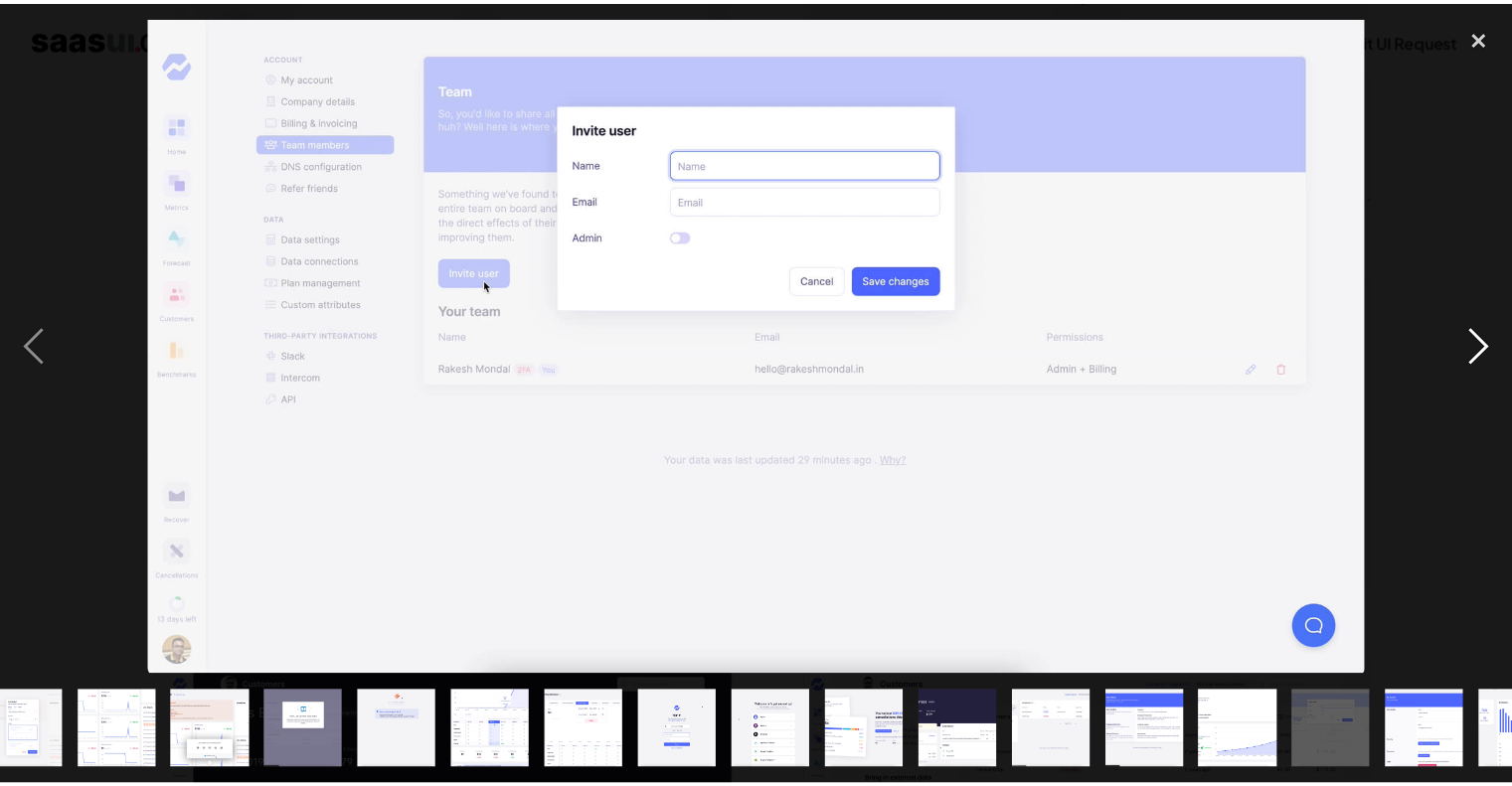
scroll to position [0, 281]
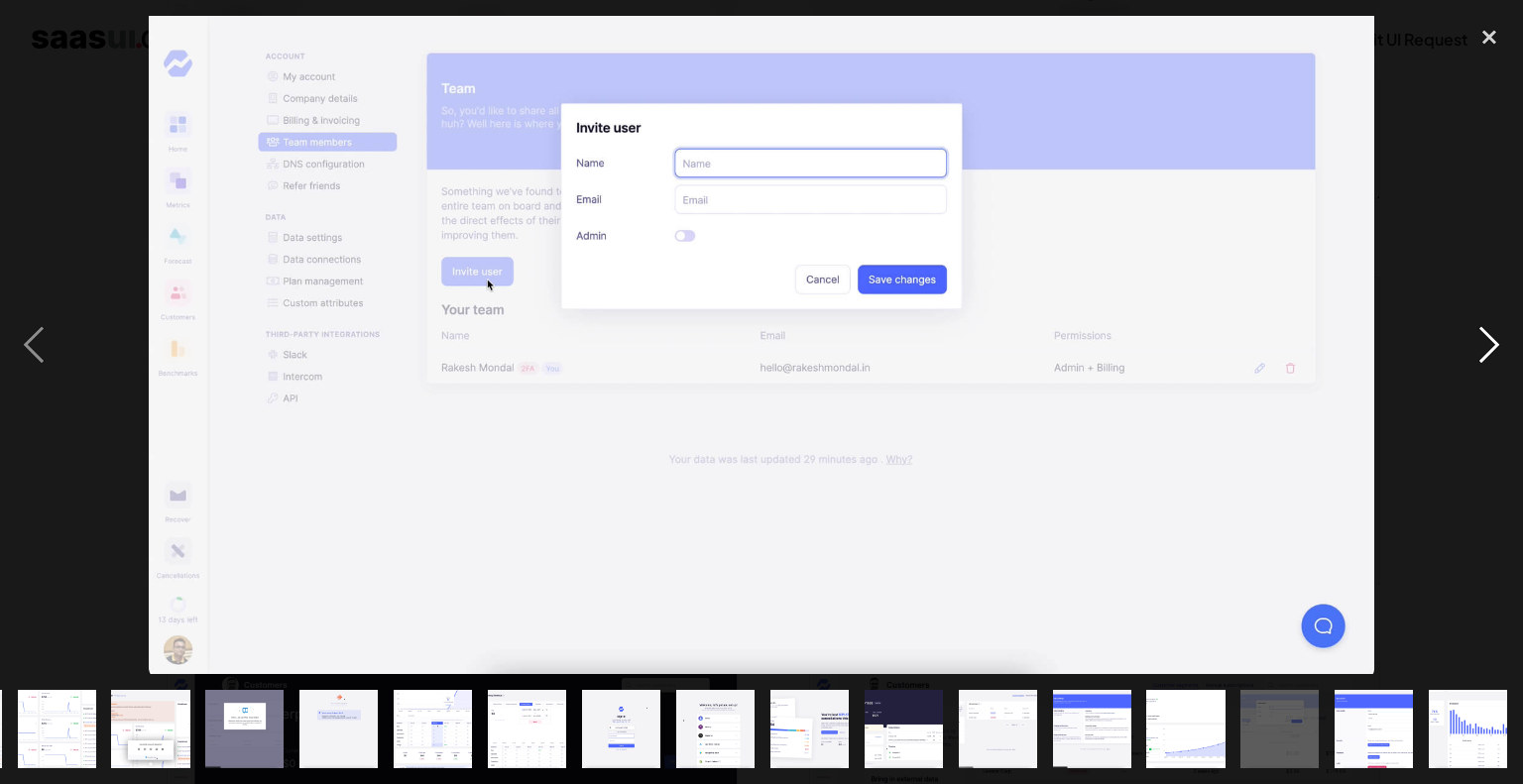
click at [1494, 352] on div "next image" at bounding box center [1489, 345] width 68 height 658
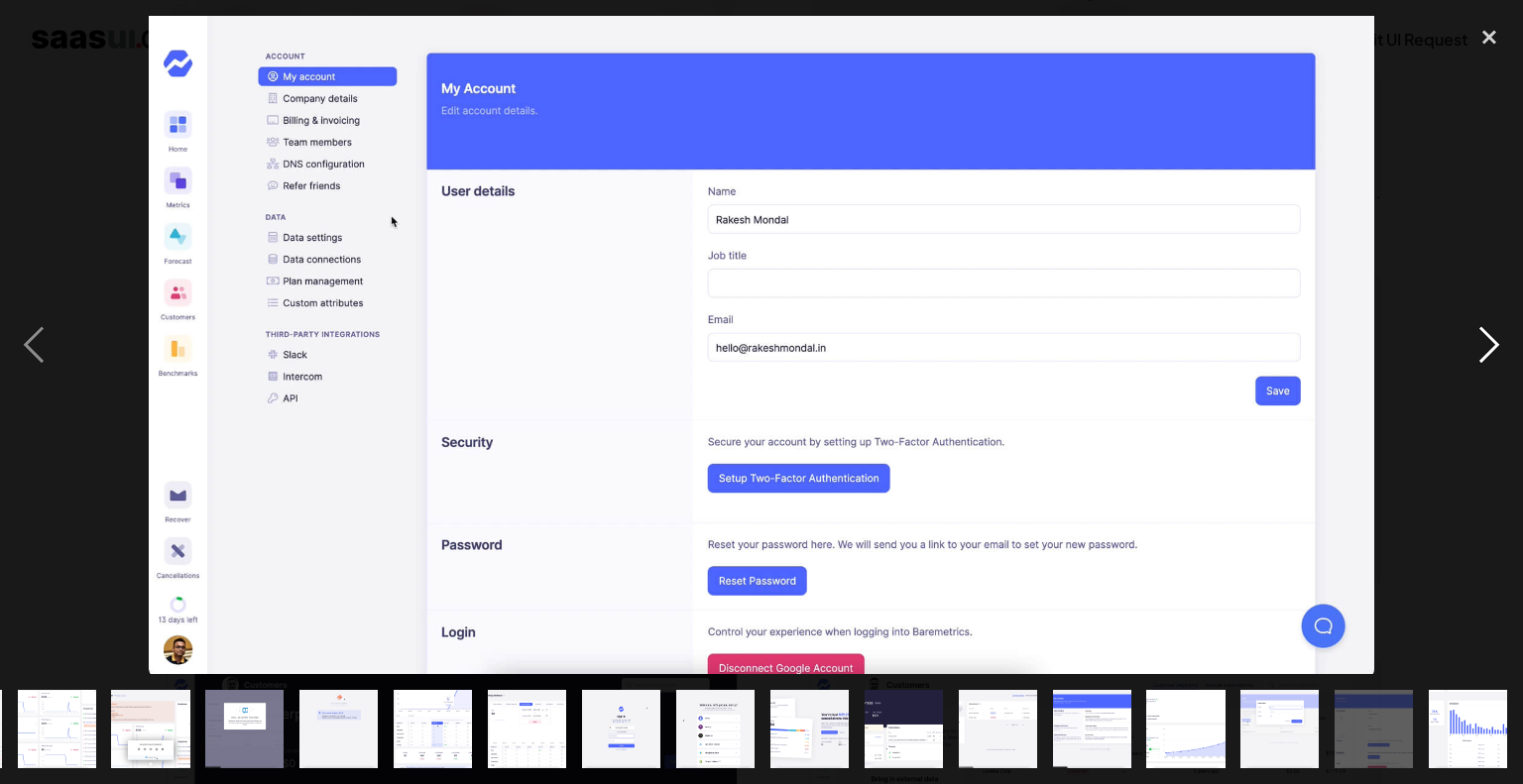
click at [1494, 352] on div "next image" at bounding box center [1489, 345] width 68 height 658
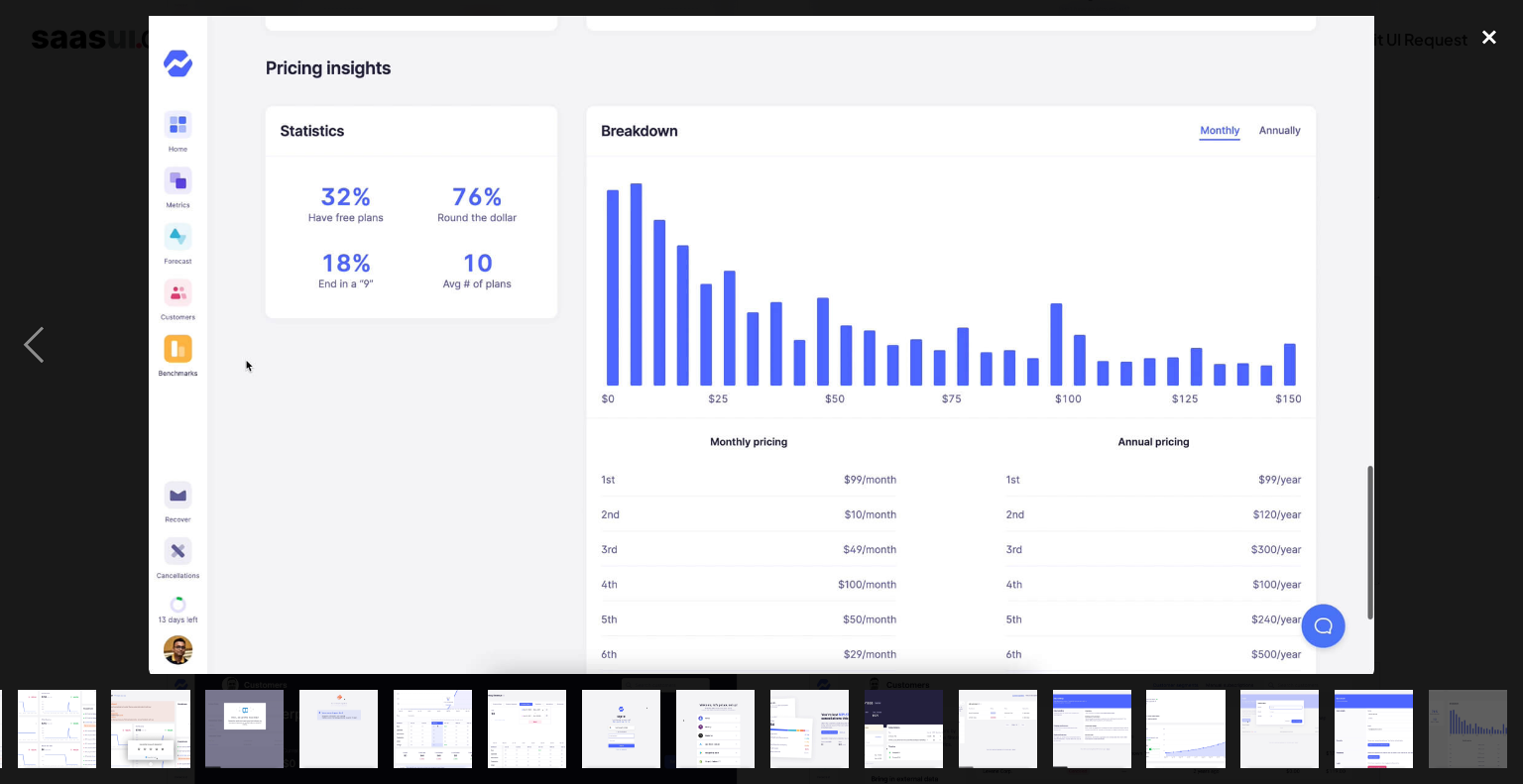
click at [1489, 44] on div "close lightbox" at bounding box center [1489, 38] width 68 height 44
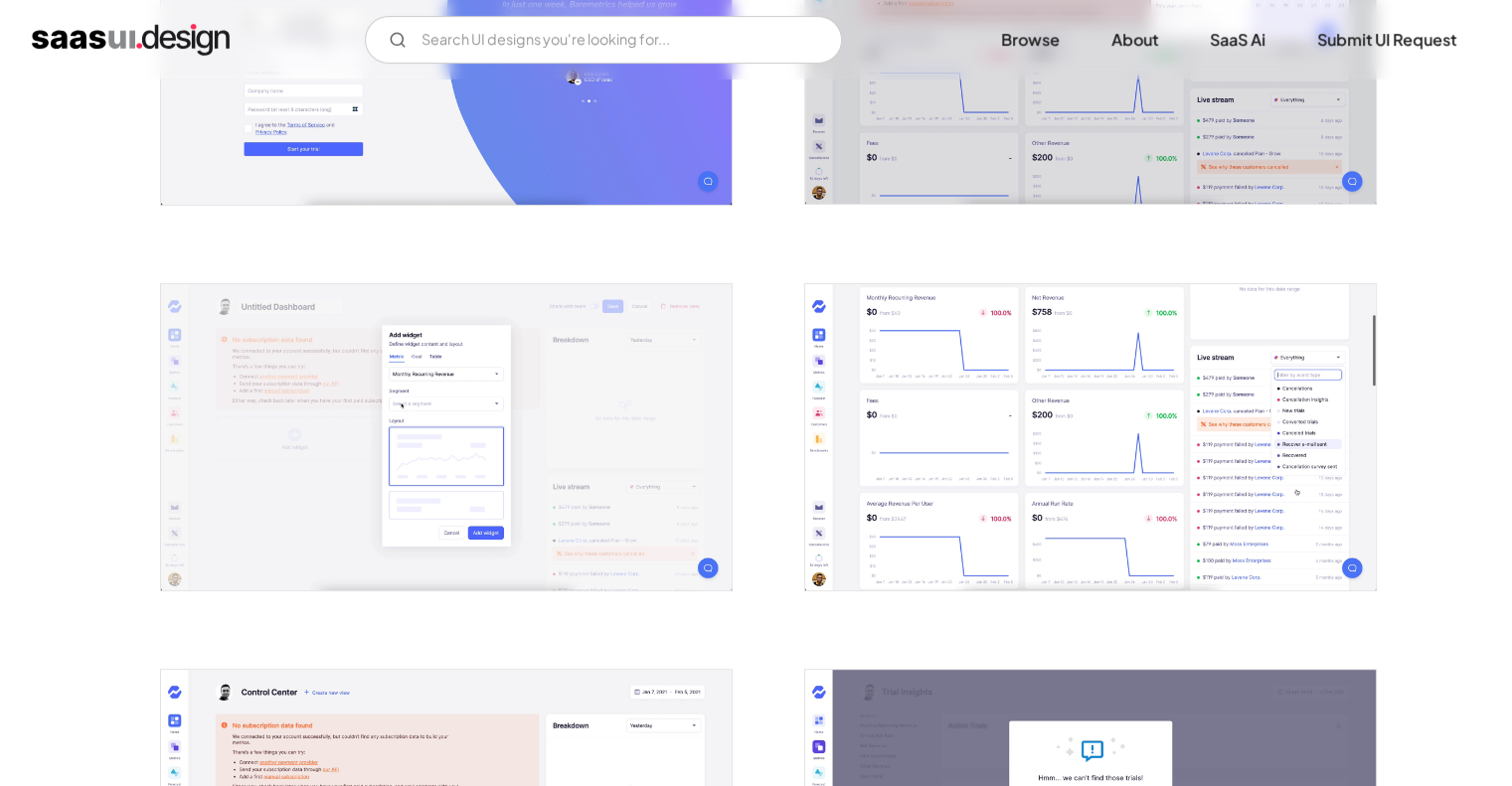
scroll to position [0, 0]
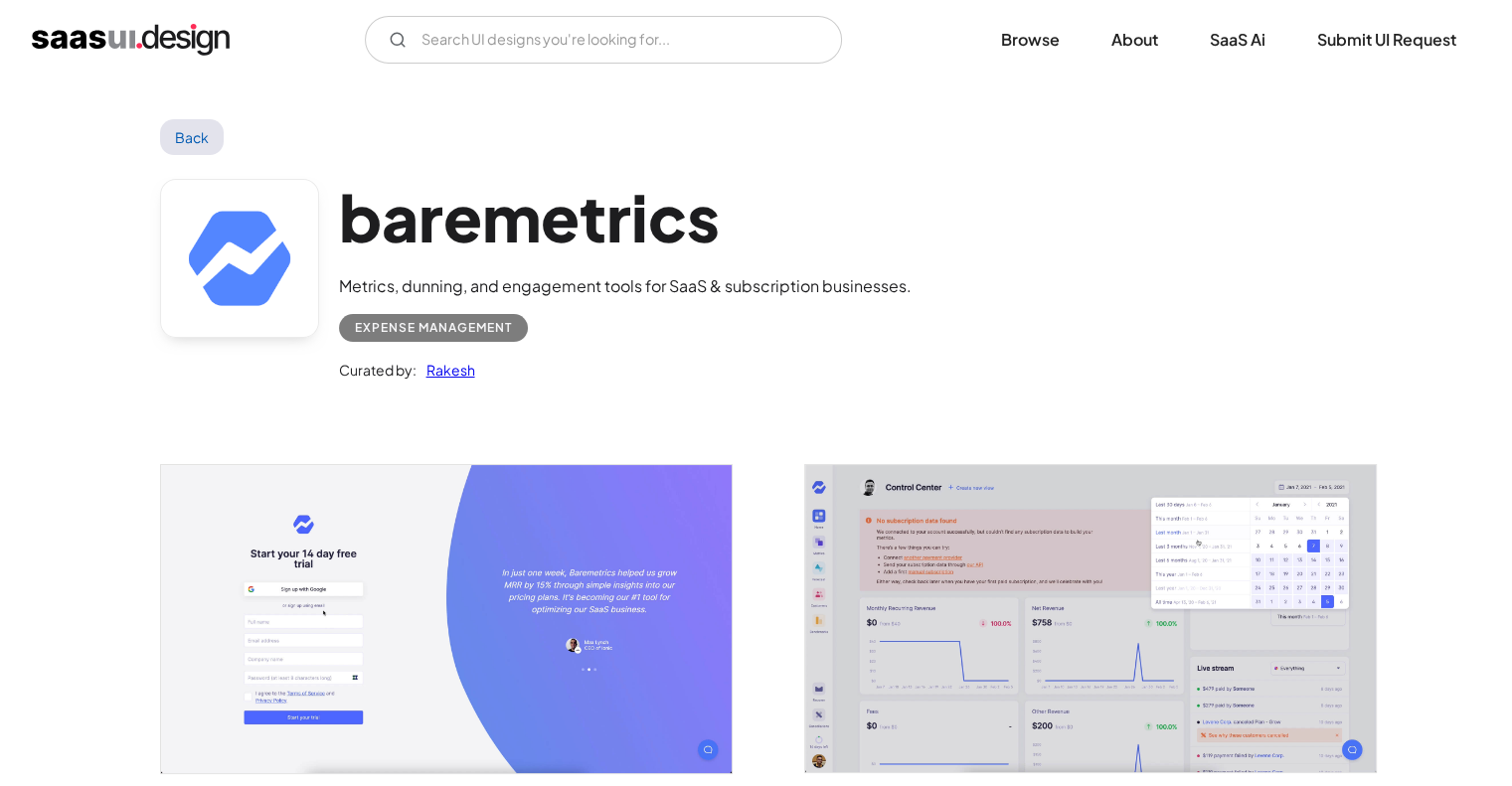
click at [197, 142] on link "Back" at bounding box center [192, 137] width 65 height 36
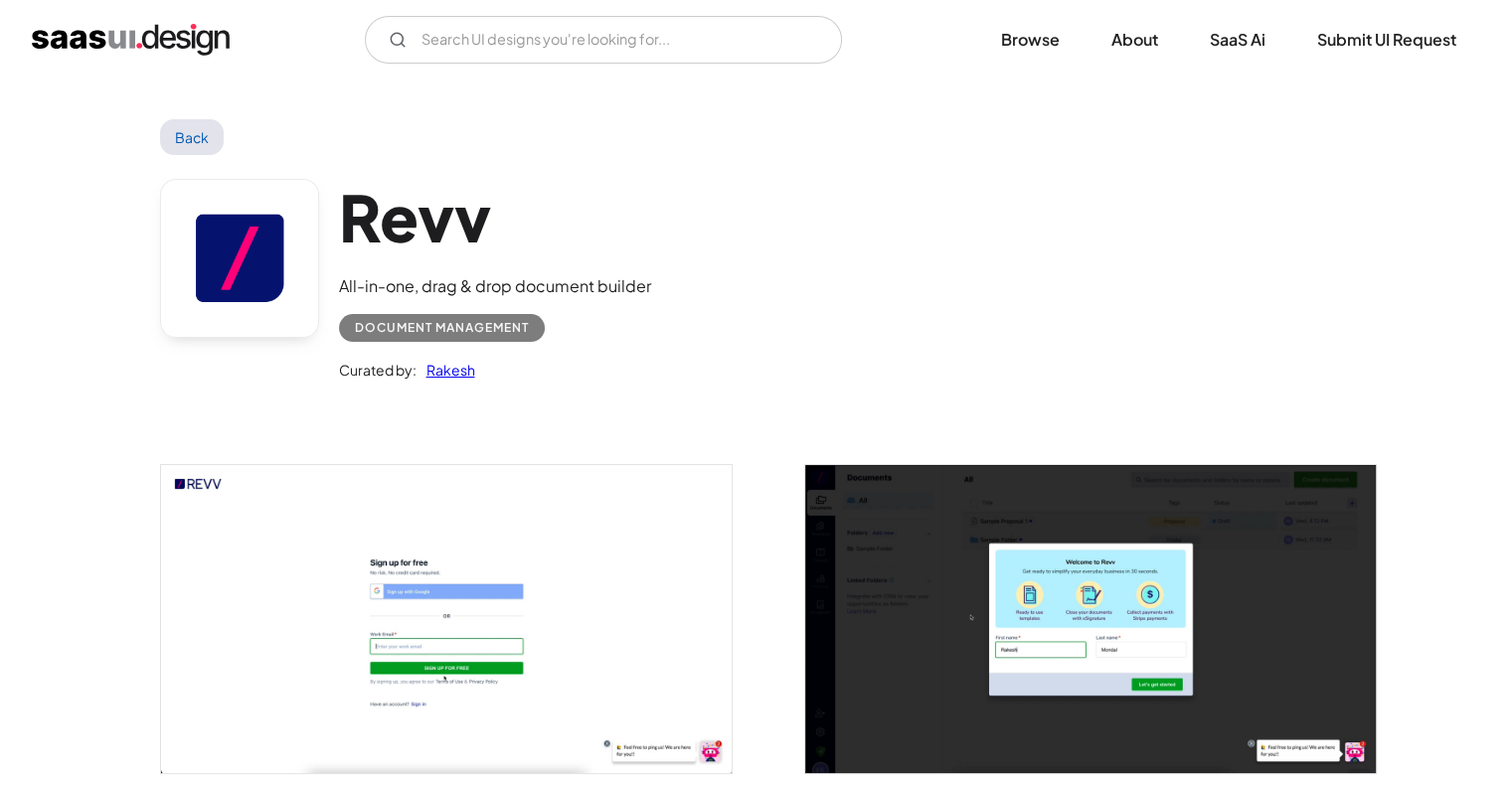
click at [469, 559] on img "open lightbox" at bounding box center [447, 619] width 571 height 307
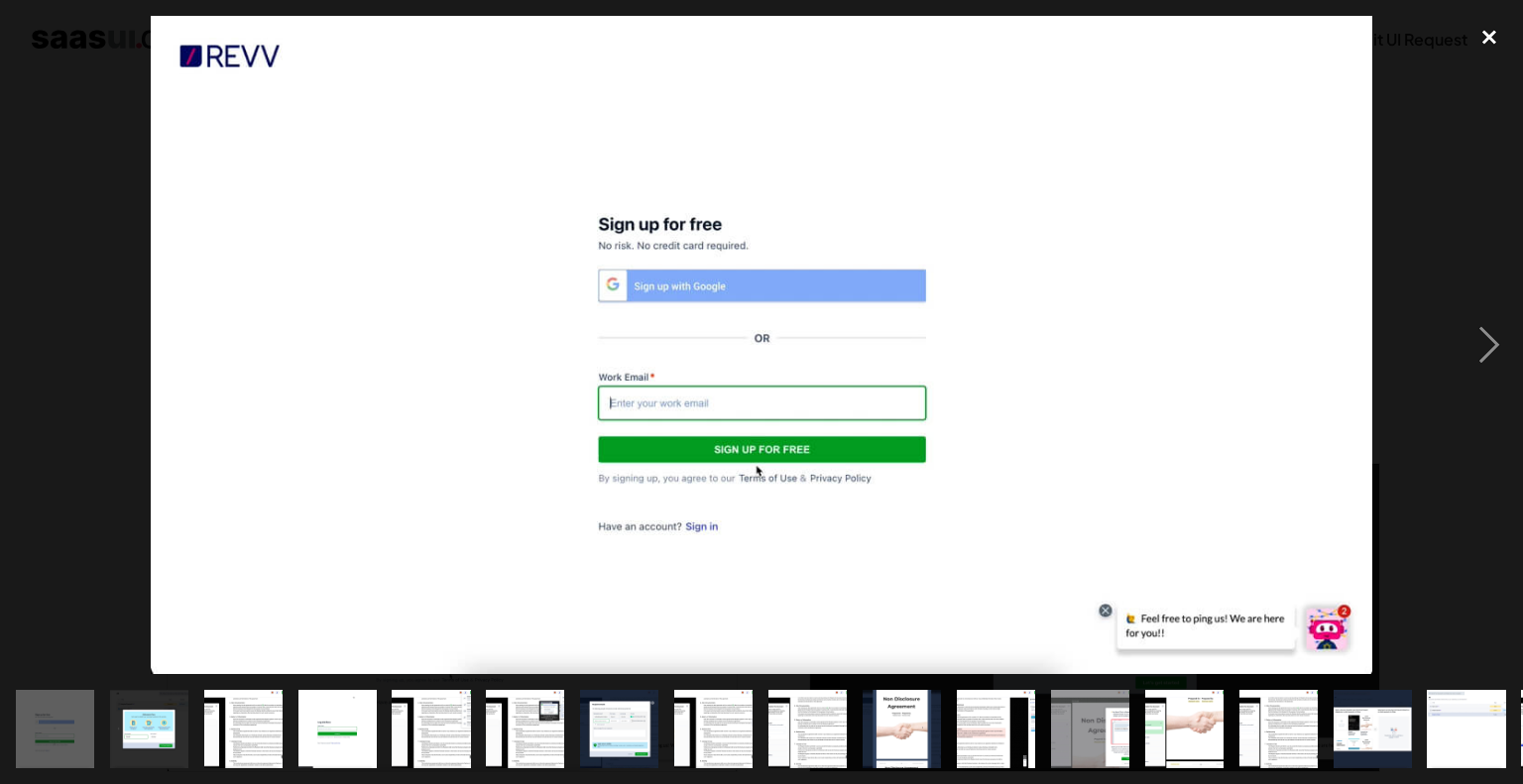
click at [1494, 44] on div "close lightbox" at bounding box center [1489, 38] width 68 height 44
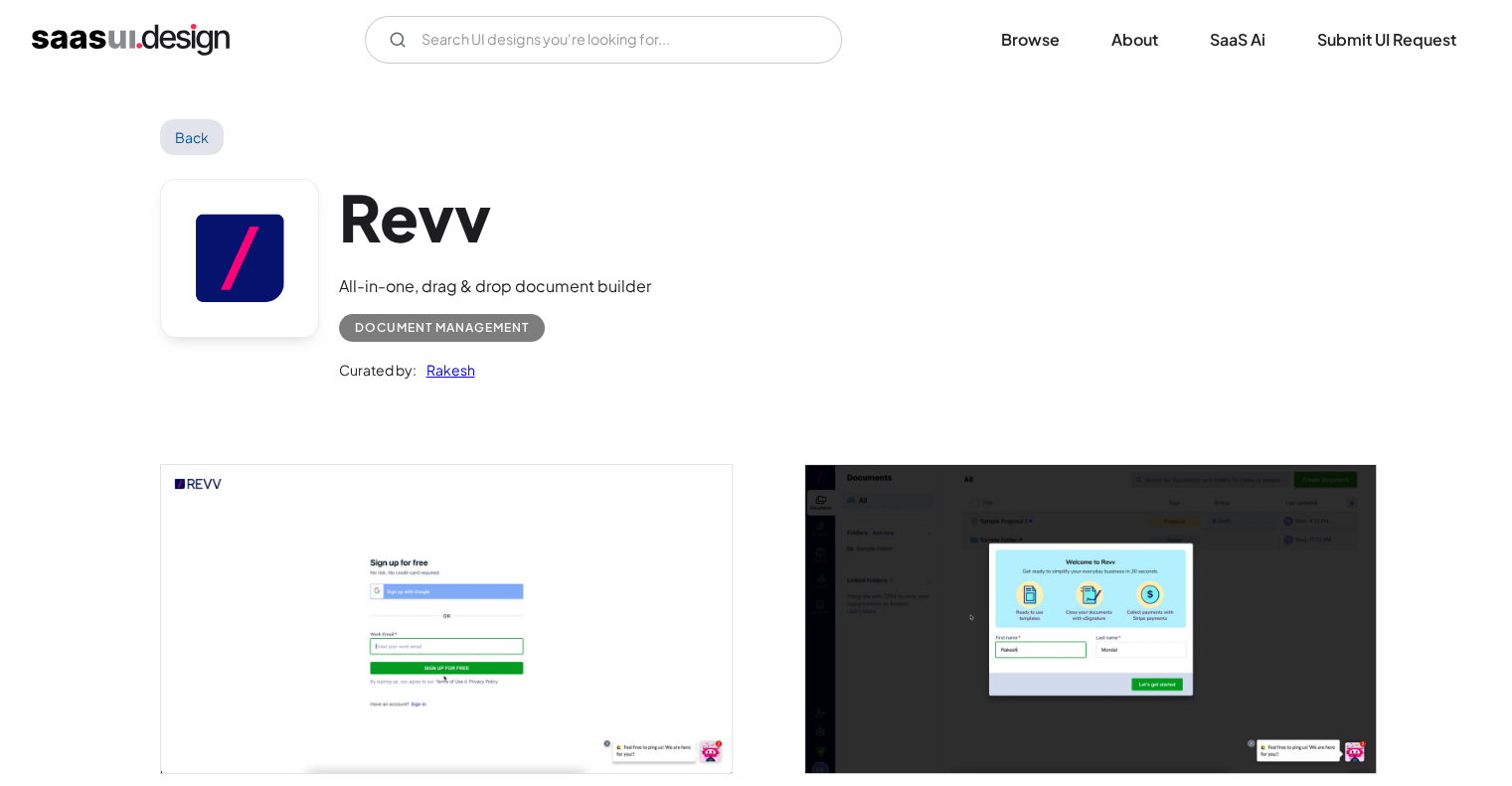
click at [203, 131] on link "Back" at bounding box center [192, 137] width 65 height 36
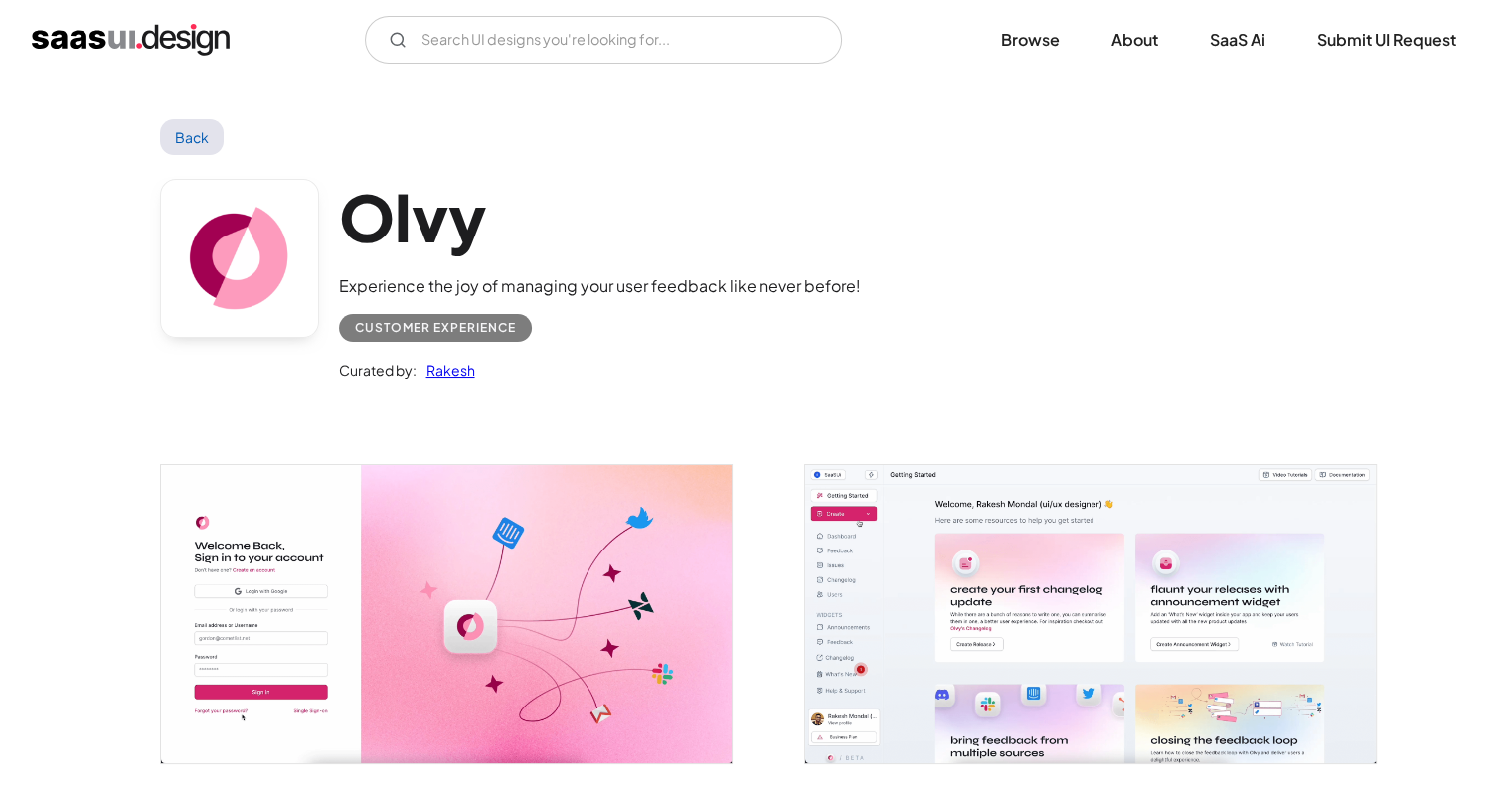
click at [203, 145] on link "Back" at bounding box center [192, 137] width 65 height 36
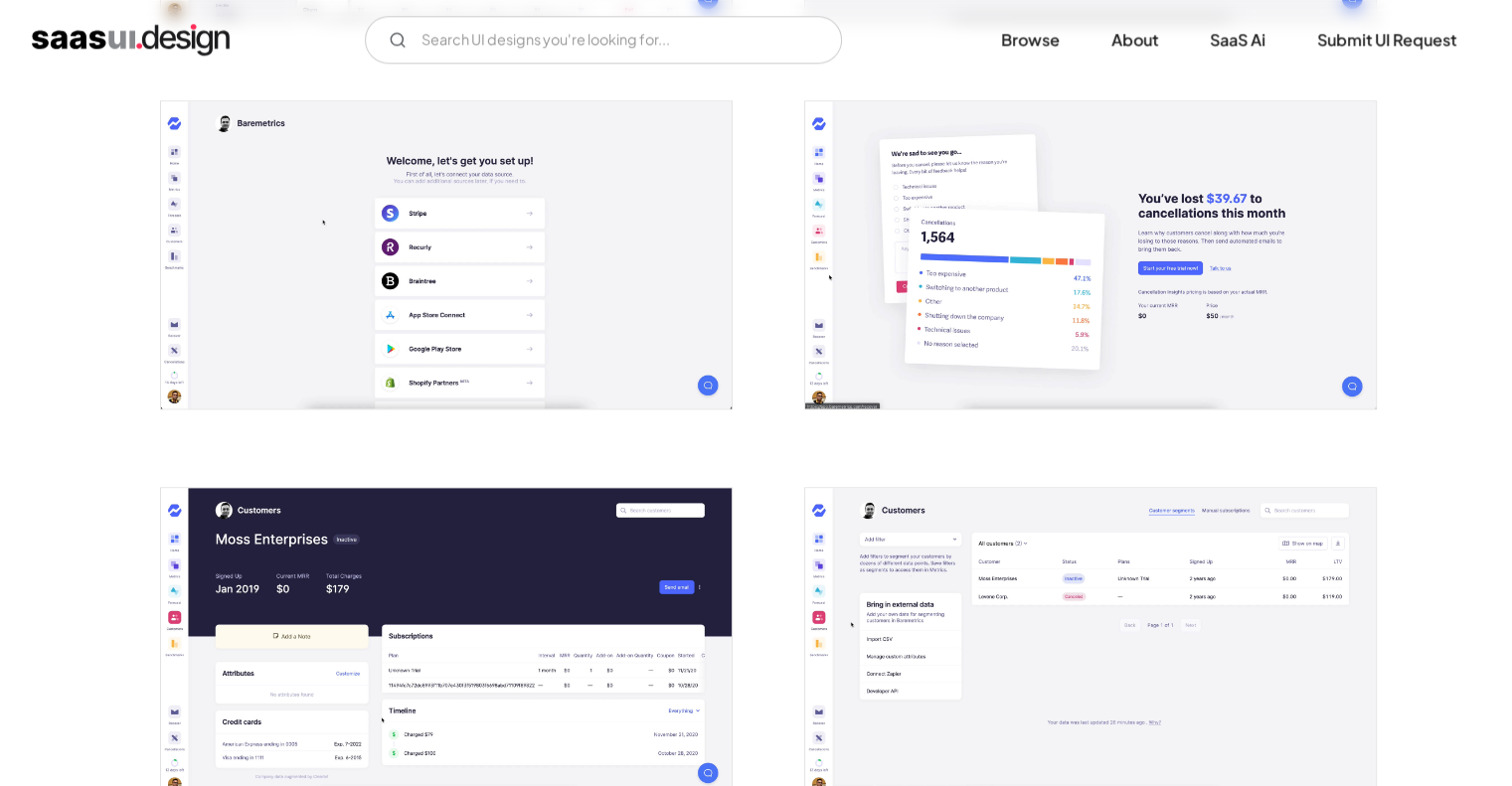
scroll to position [2297, 0]
click at [465, 232] on img "open lightbox" at bounding box center [447, 255] width 571 height 307
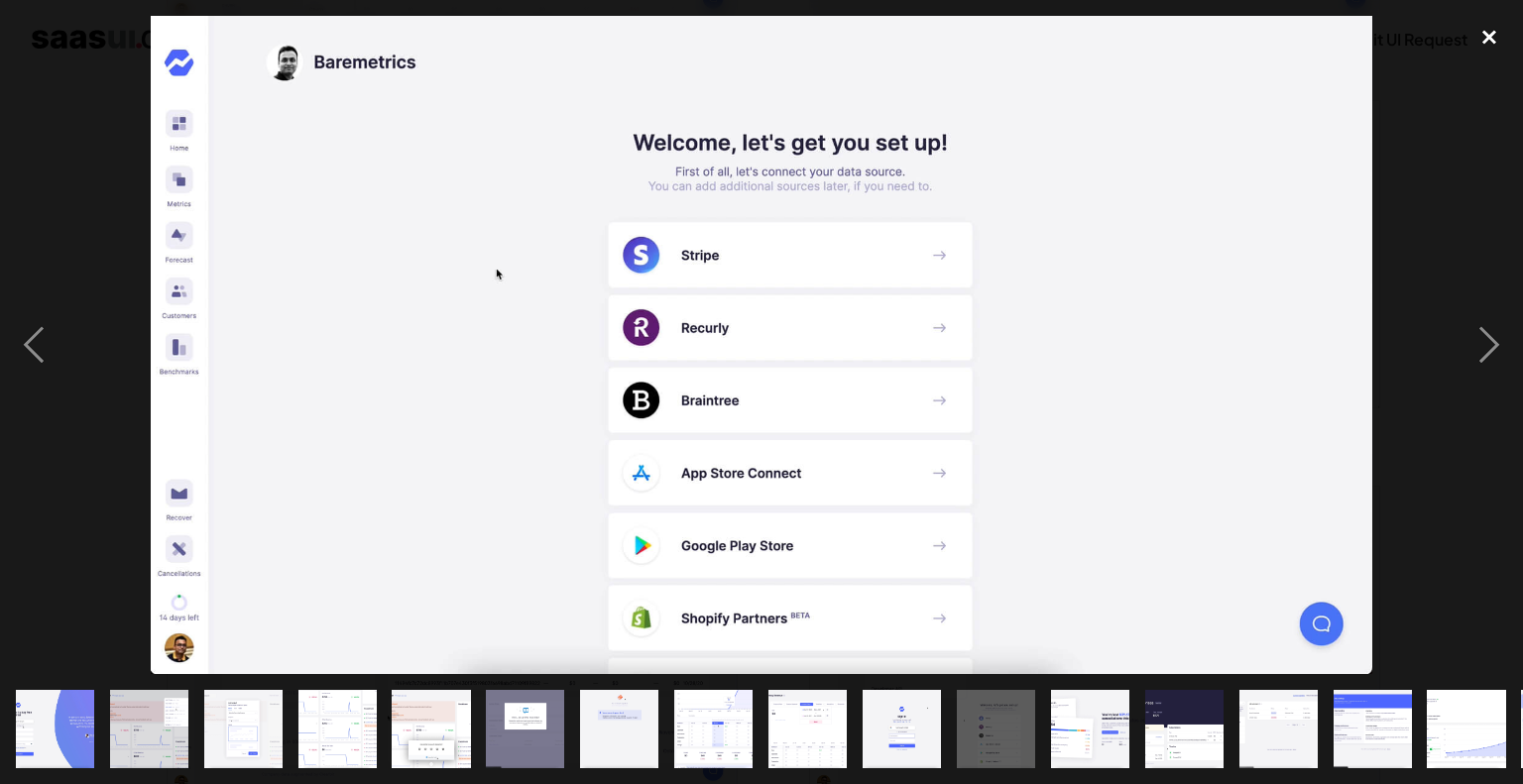
click at [1499, 26] on div "close lightbox" at bounding box center [1489, 38] width 68 height 44
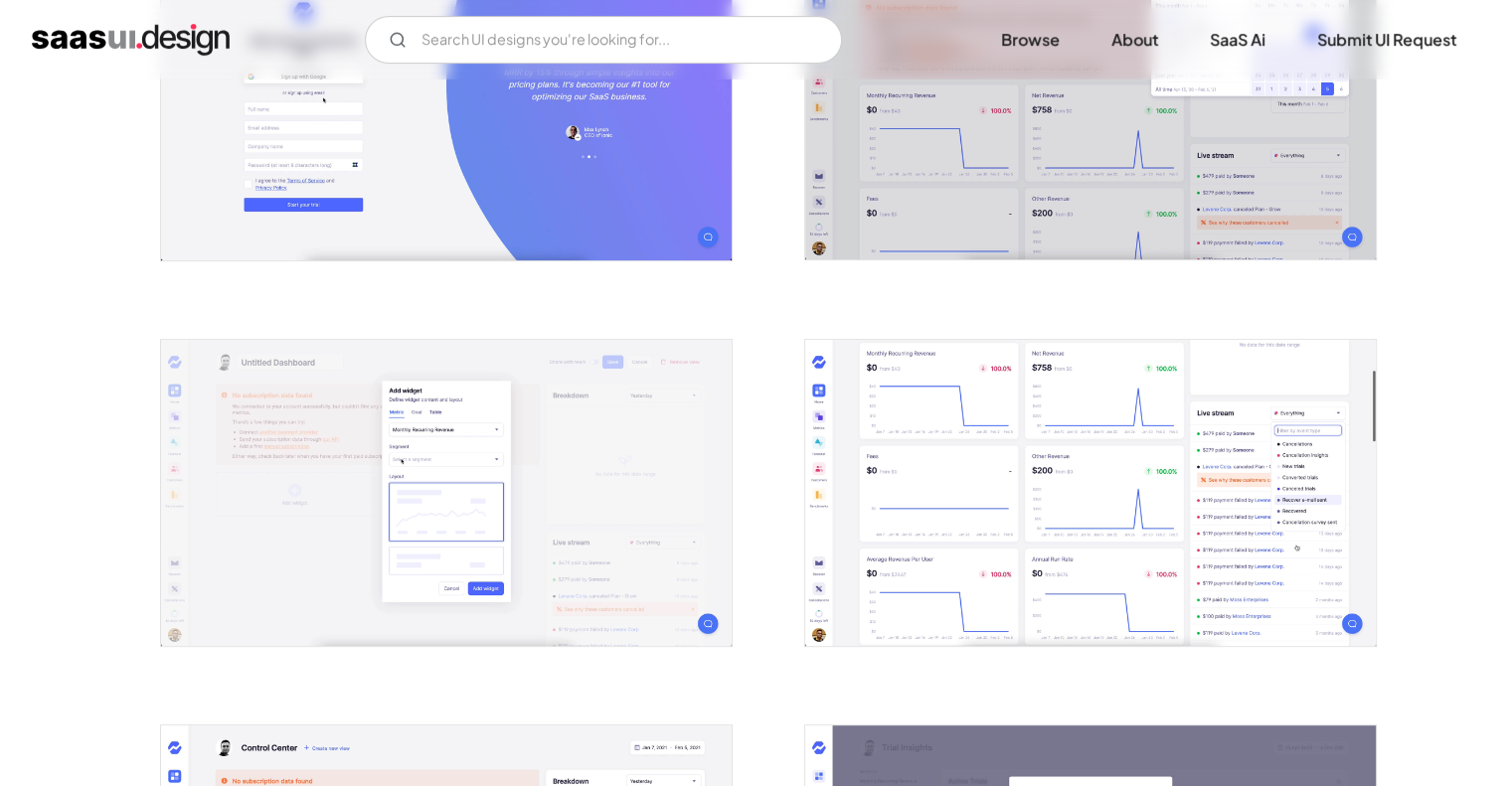
scroll to position [0, 0]
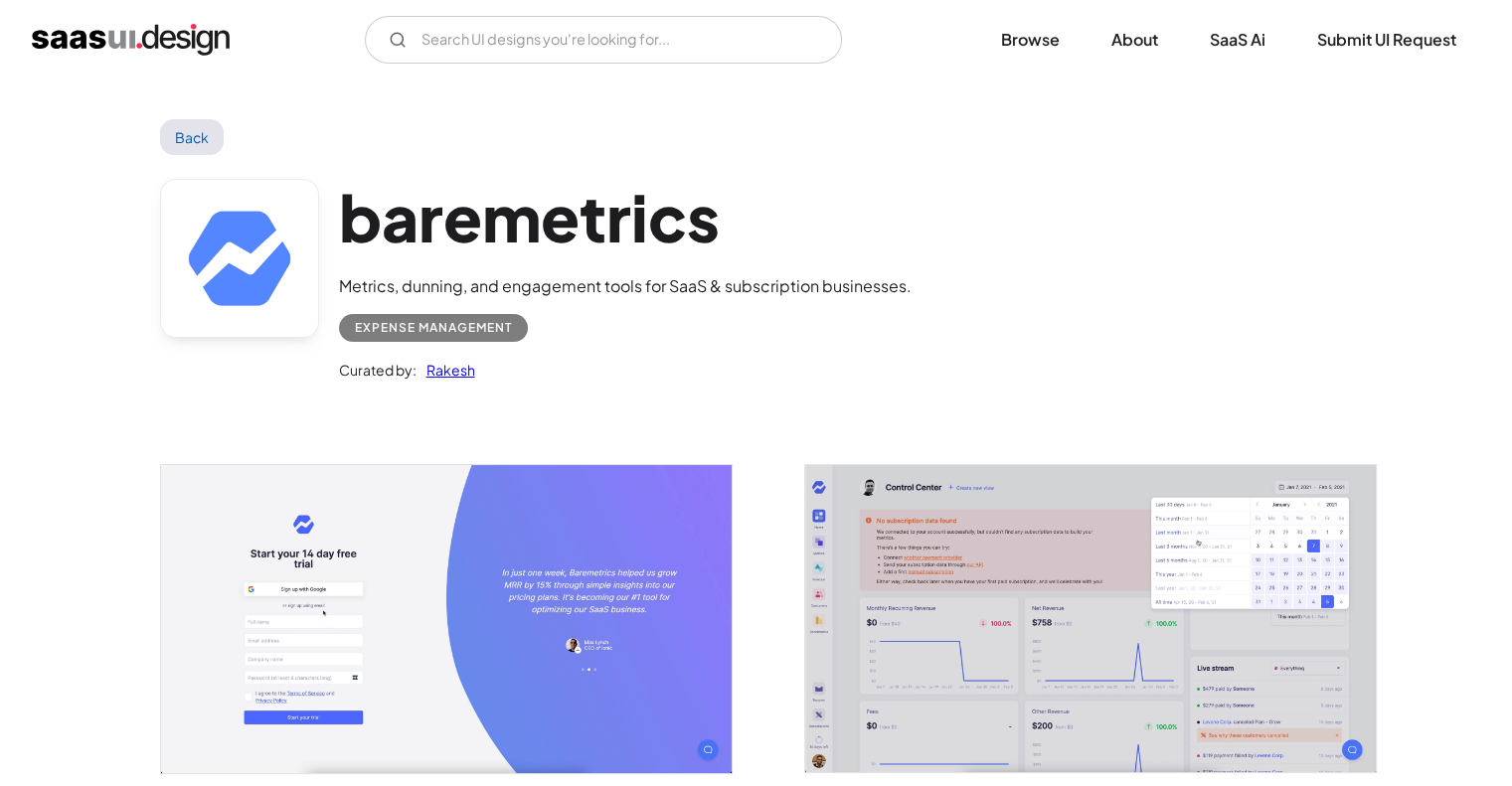
click at [195, 138] on link "Back" at bounding box center [192, 137] width 65 height 36
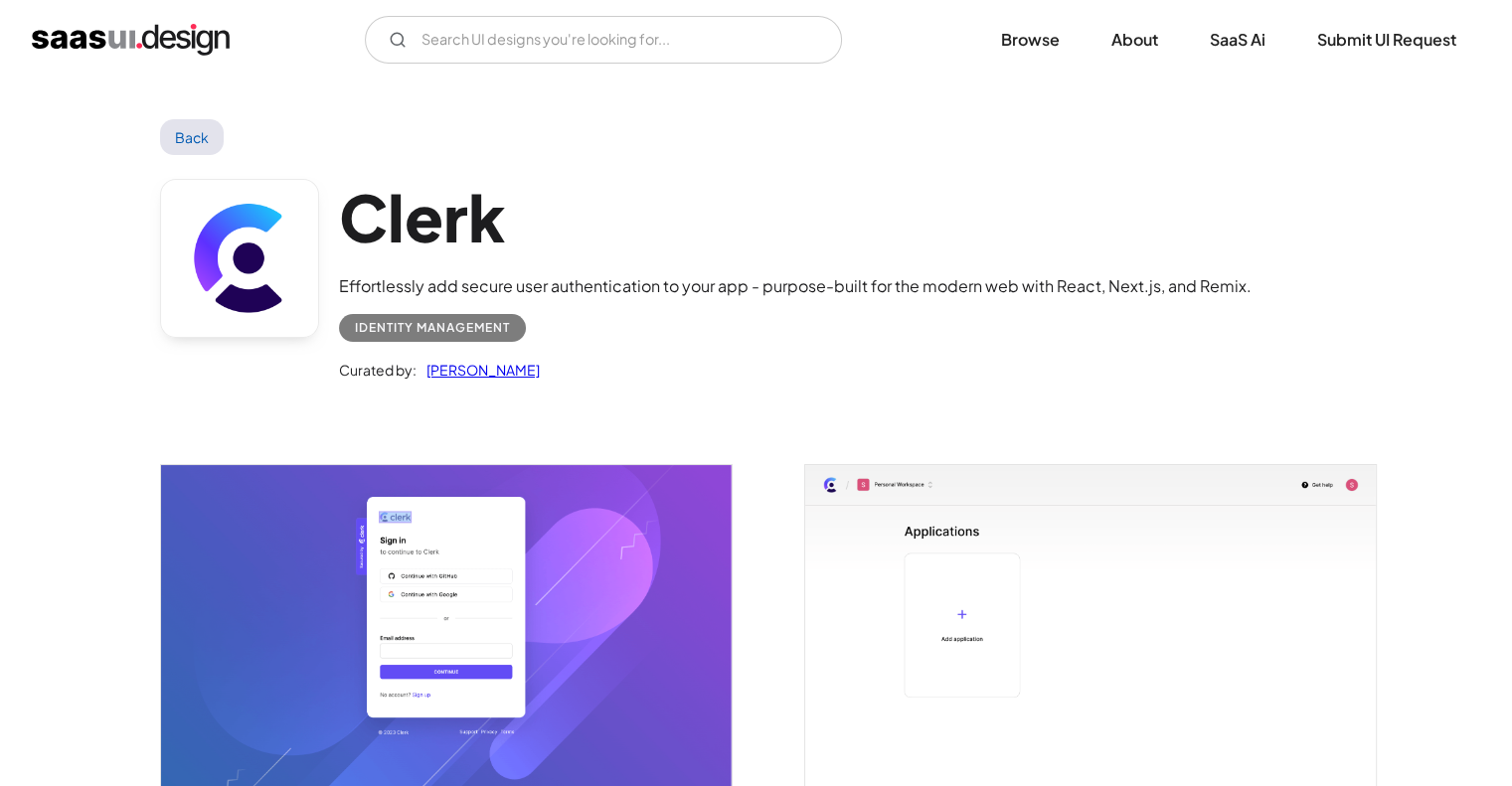
click at [350, 534] on img "open lightbox" at bounding box center [447, 644] width 571 height 357
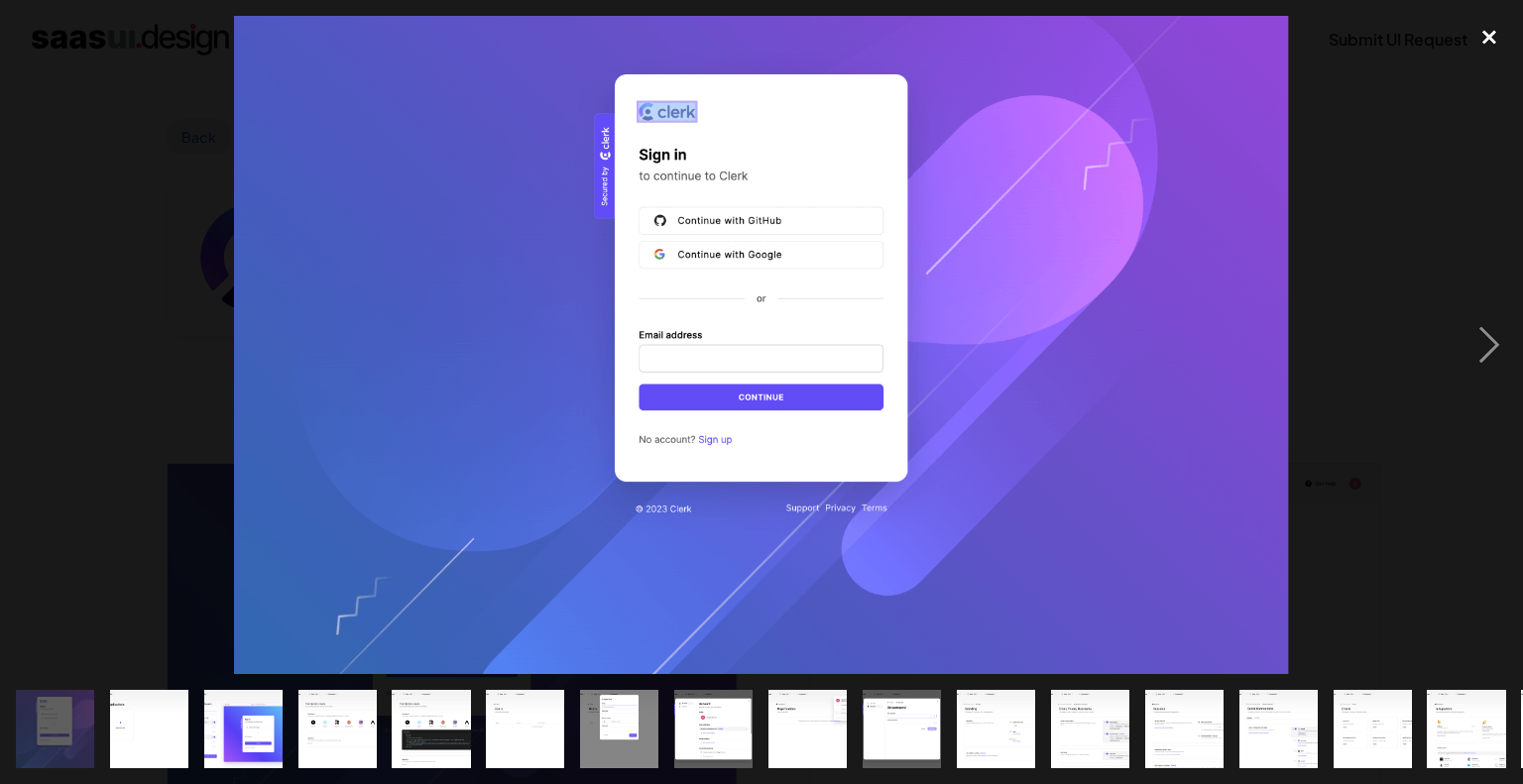
click at [1497, 38] on div "close lightbox" at bounding box center [1489, 38] width 68 height 44
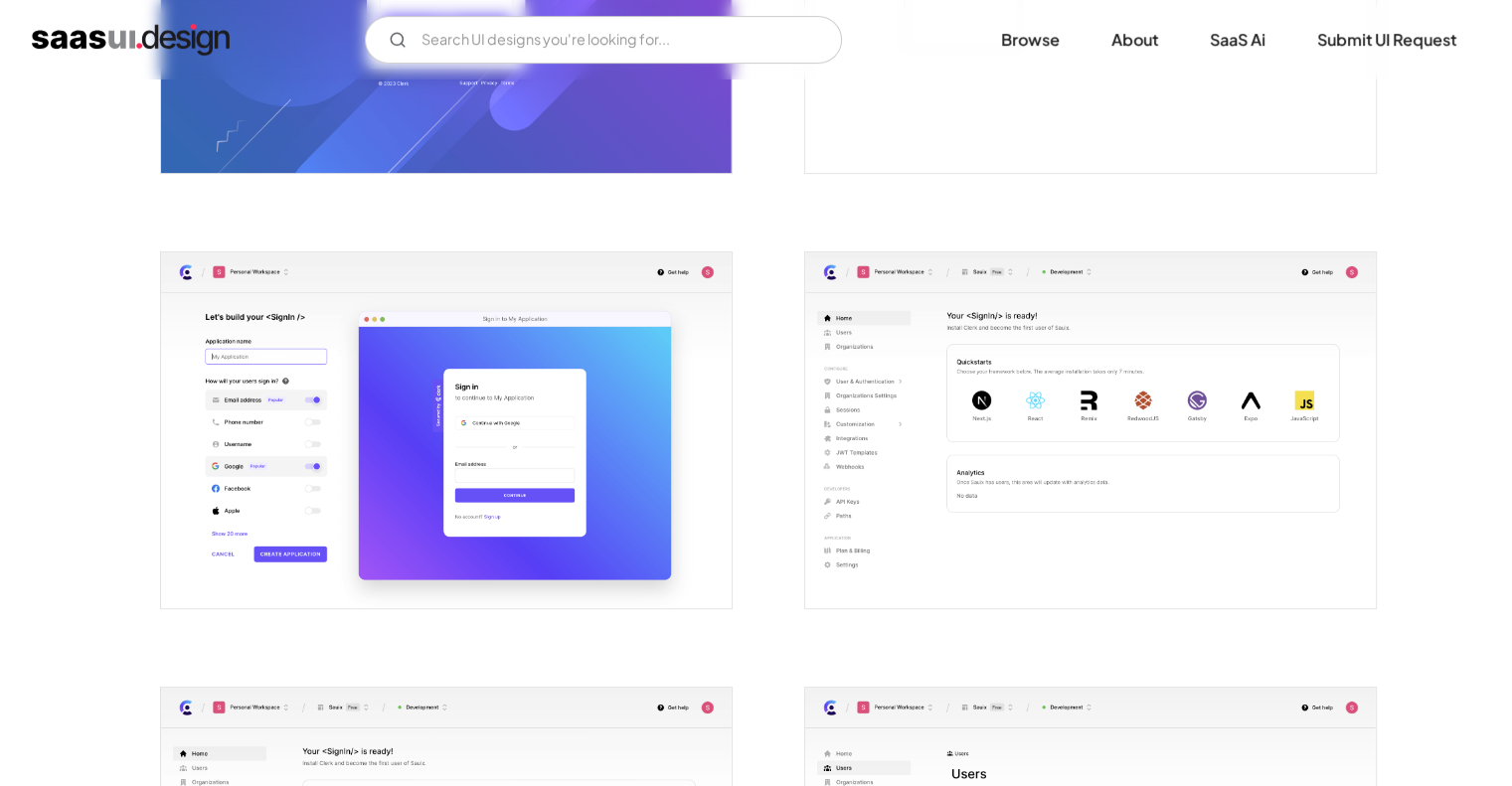
scroll to position [648, 0]
click at [455, 471] on img "open lightbox" at bounding box center [447, 431] width 571 height 357
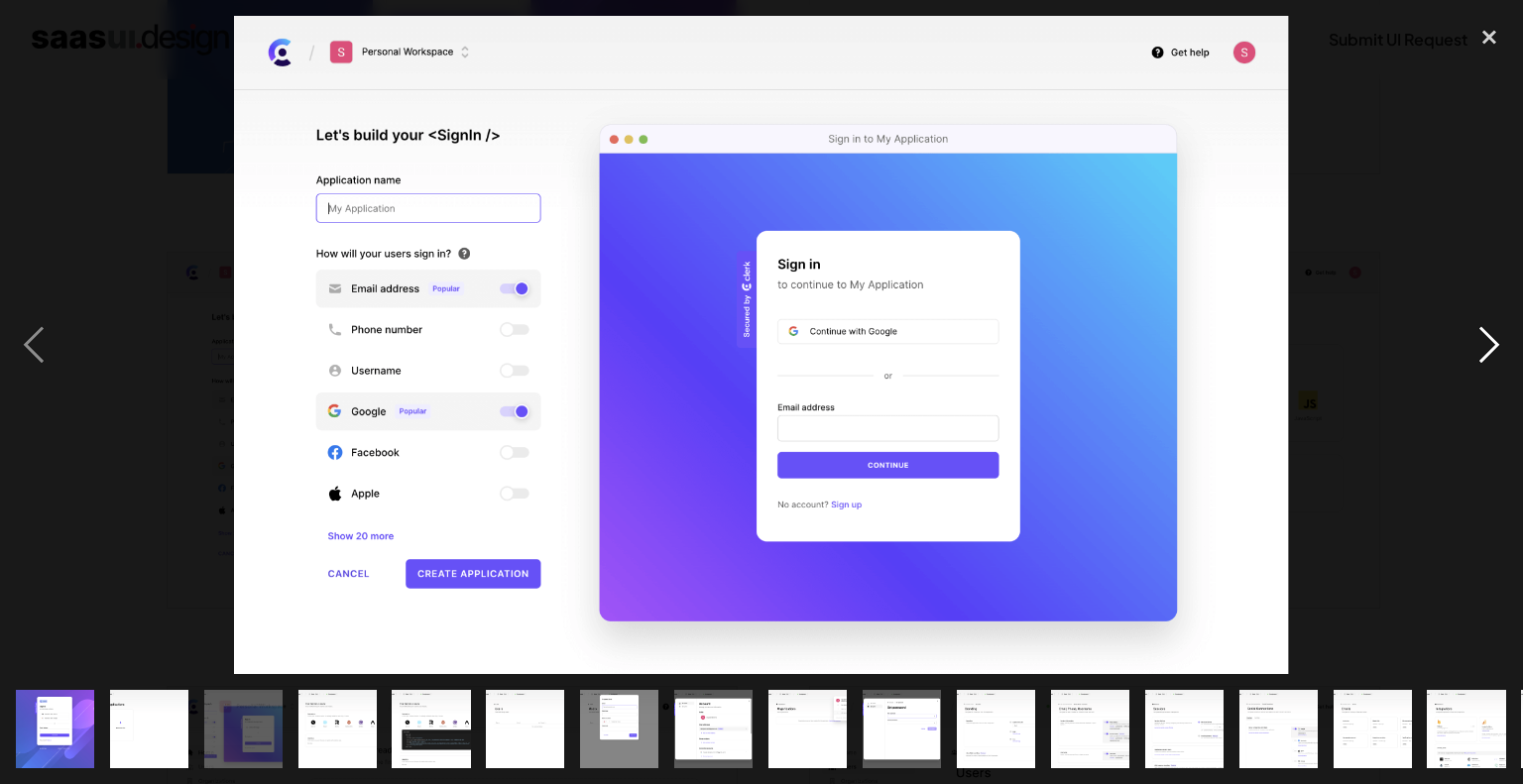
click at [1479, 327] on div "next image" at bounding box center [1489, 345] width 68 height 658
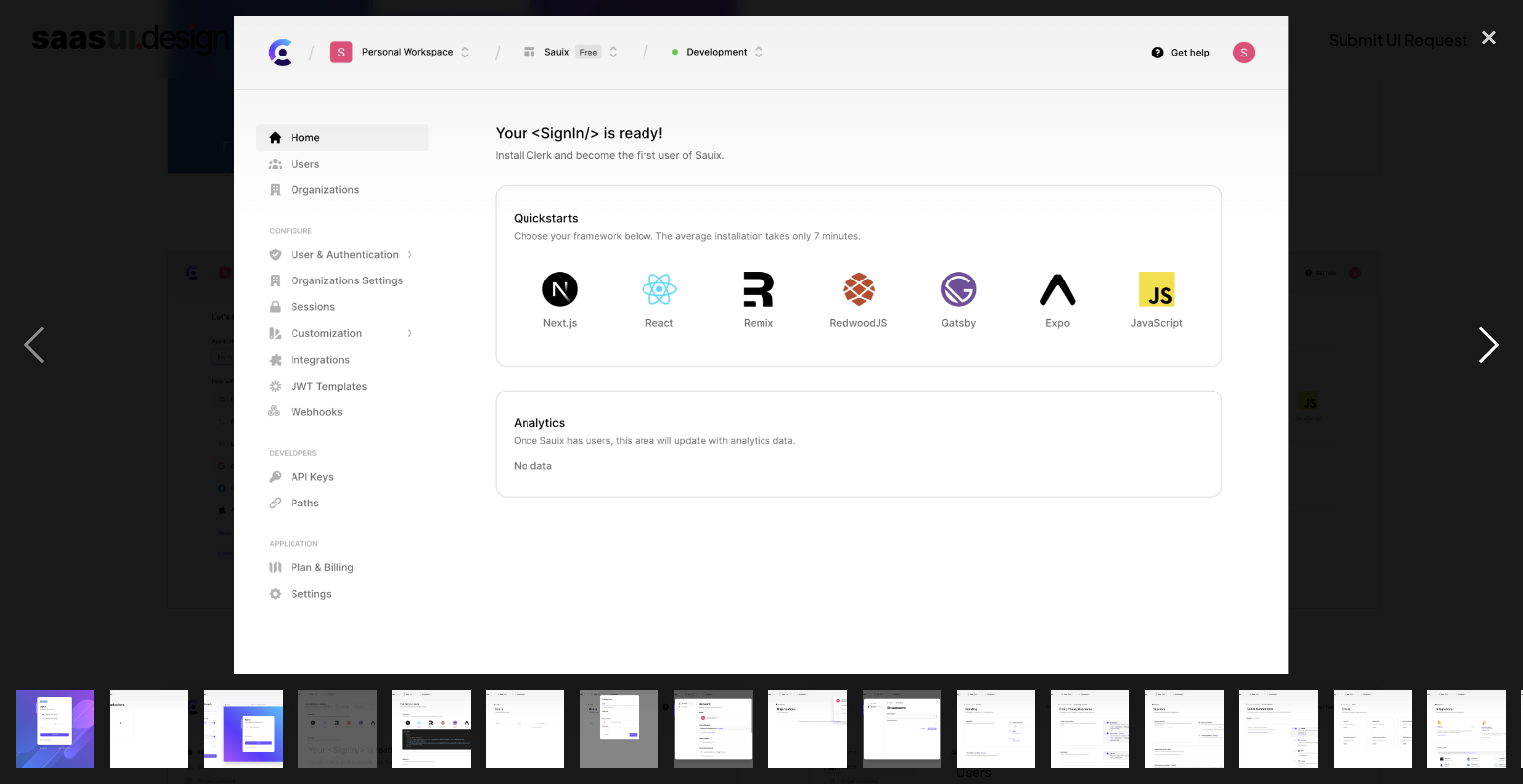
click at [1479, 327] on div "next image" at bounding box center [1489, 345] width 68 height 658
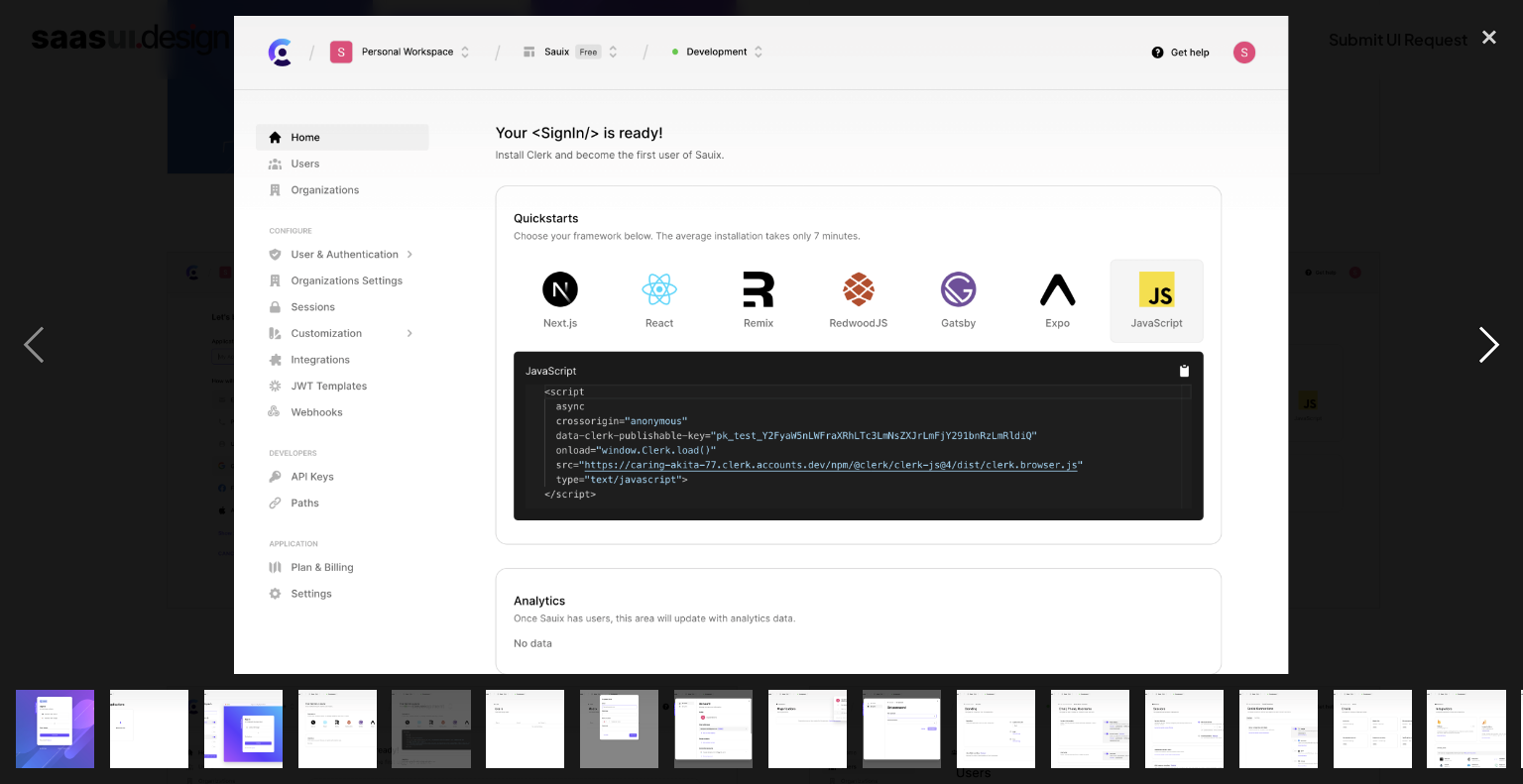
click at [1479, 327] on div "next image" at bounding box center [1489, 345] width 68 height 658
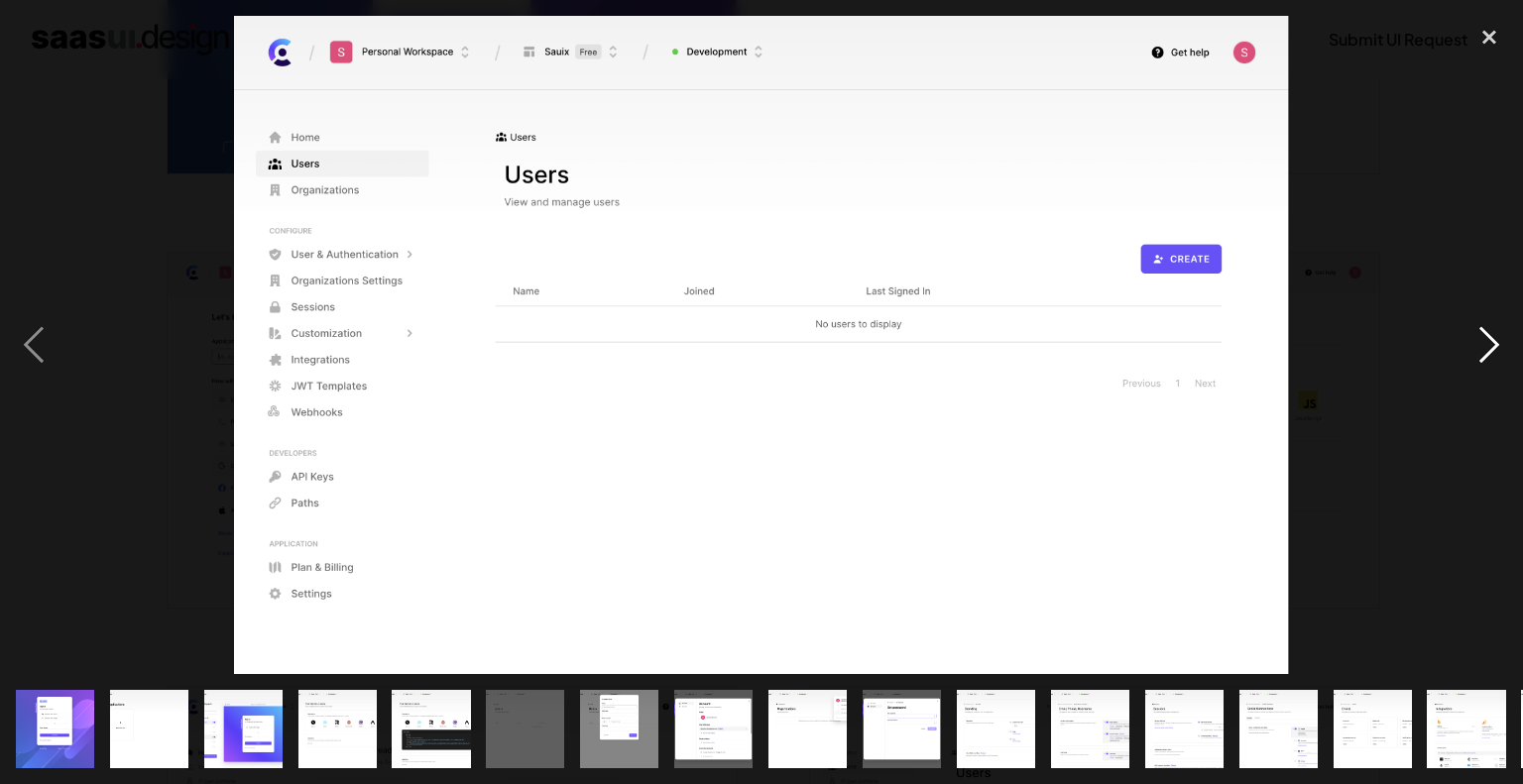
click at [1479, 327] on div "next image" at bounding box center [1489, 345] width 68 height 658
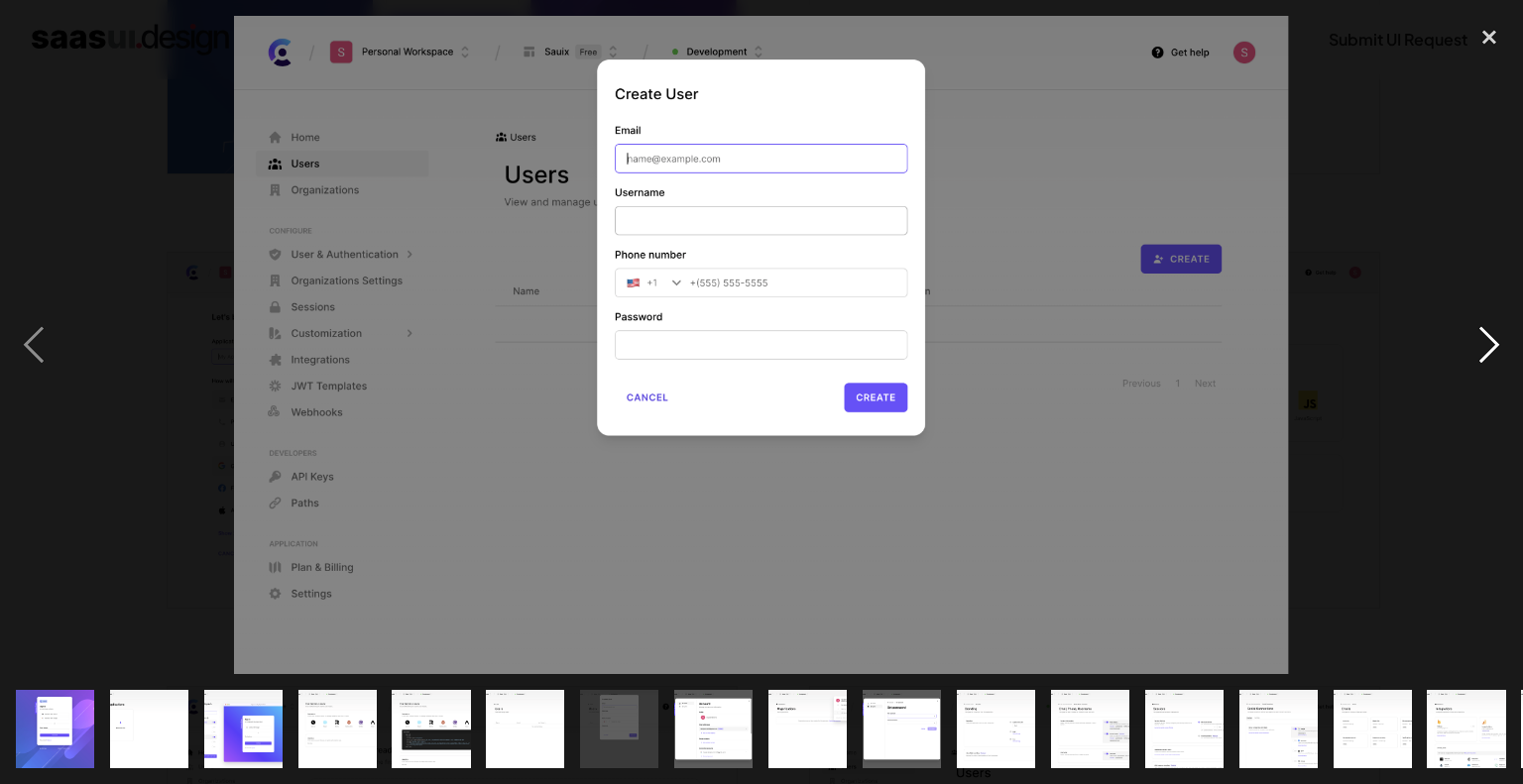
click at [1479, 327] on div "next image" at bounding box center [1489, 345] width 68 height 658
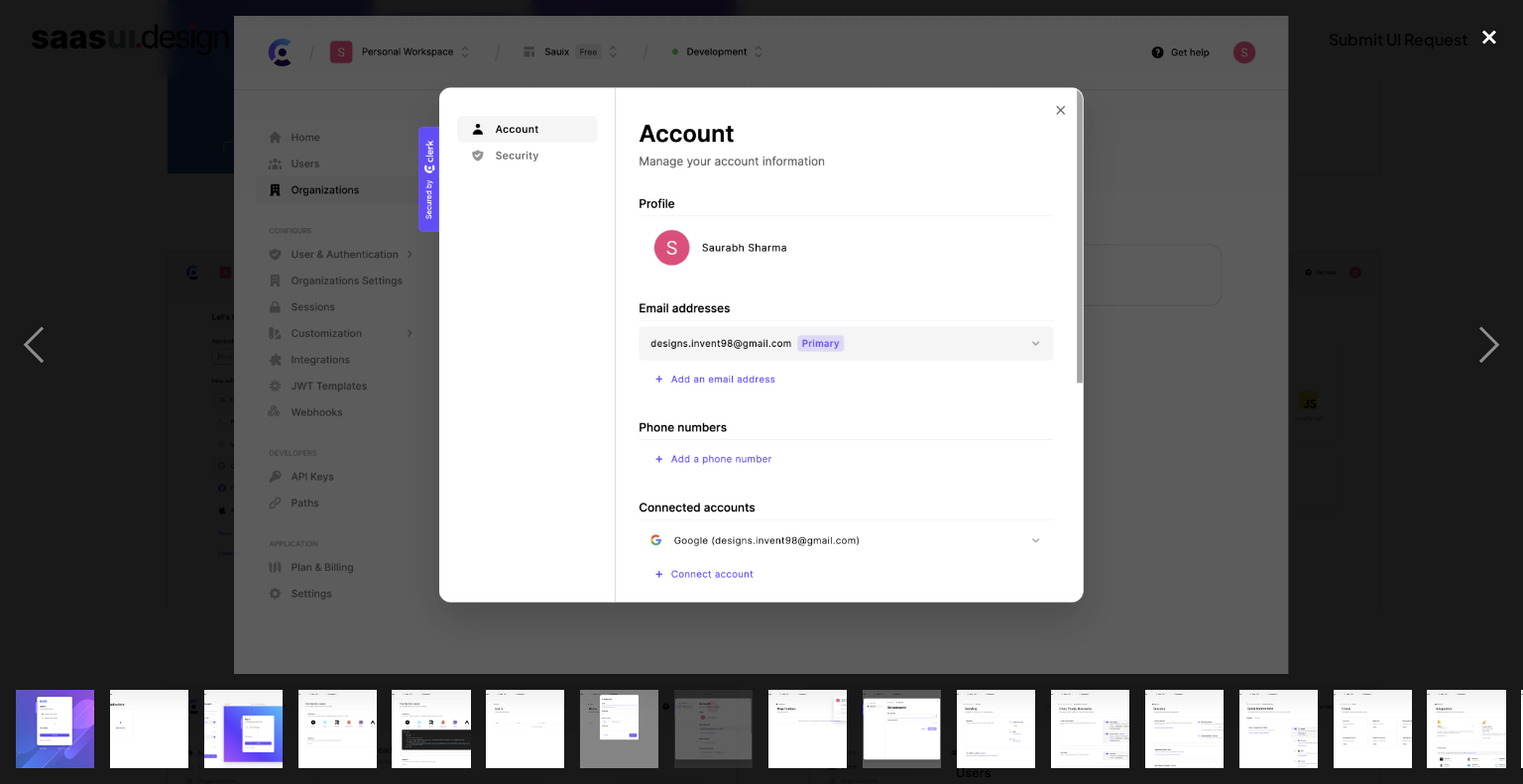
click at [1479, 42] on div "close lightbox" at bounding box center [1489, 38] width 68 height 44
